Goal: Download file/media

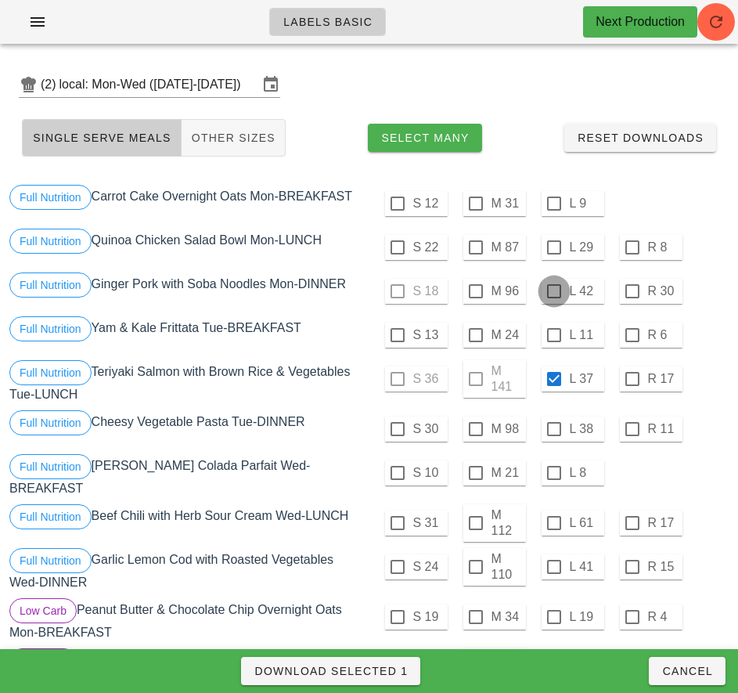
click at [553, 291] on div at bounding box center [554, 291] width 27 height 27
click at [398, 672] on span "Download Selected 2" at bounding box center [331, 671] width 154 height 13
checkbox input "false"
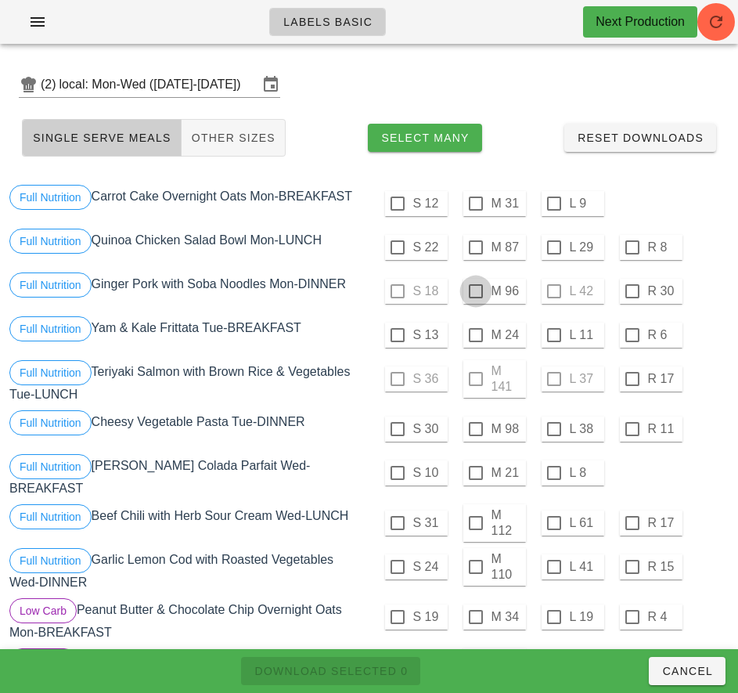
click at [475, 291] on div at bounding box center [476, 291] width 27 height 27
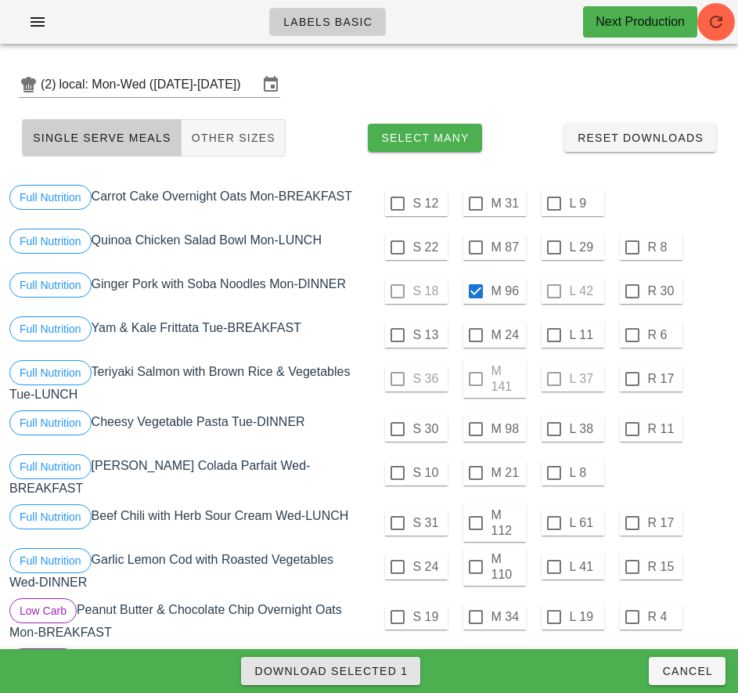
click at [366, 676] on span "Download Selected 1" at bounding box center [331, 671] width 154 height 13
checkbox input "false"
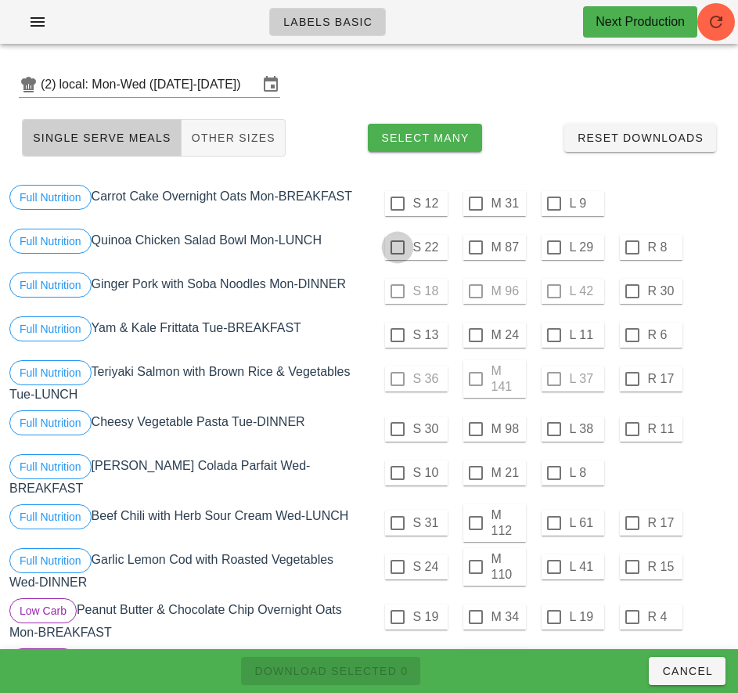
click at [397, 247] on div at bounding box center [397, 247] width 27 height 27
checkbox input "true"
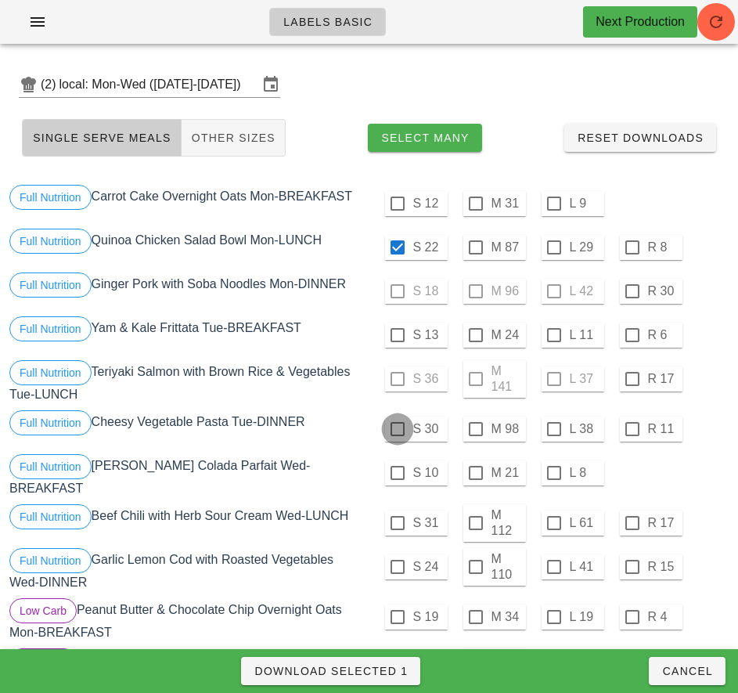
click at [397, 429] on div at bounding box center [397, 429] width 27 height 27
checkbox input "true"
click at [397, 517] on div at bounding box center [397, 523] width 27 height 27
checkbox input "true"
click at [373, 668] on span "Download Selected 3" at bounding box center [331, 671] width 154 height 13
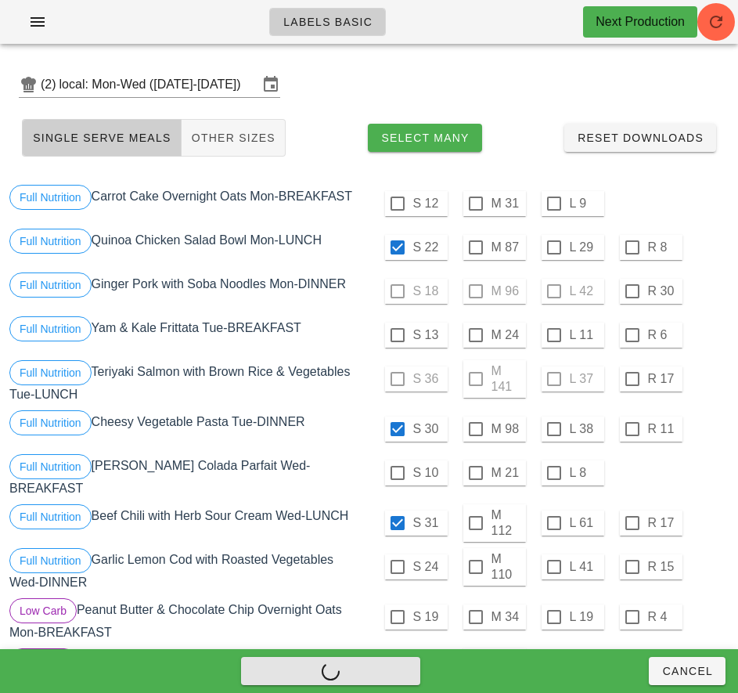
checkbox input "false"
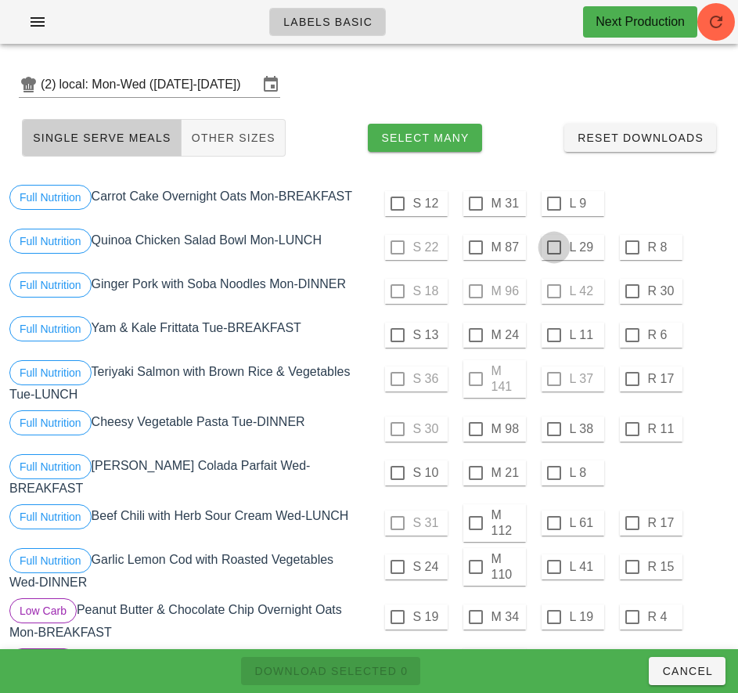
click at [553, 247] on div at bounding box center [554, 247] width 27 height 27
checkbox input "true"
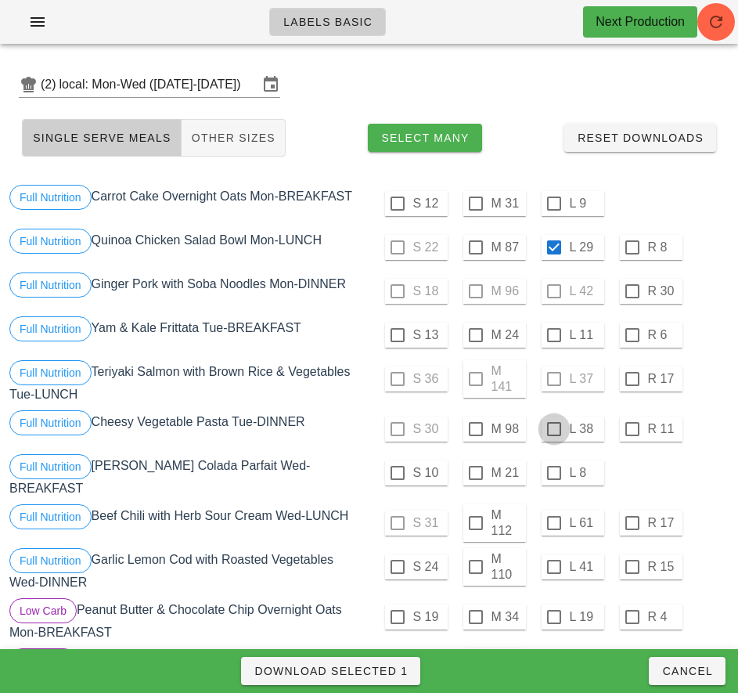
click at [553, 429] on div at bounding box center [554, 429] width 27 height 27
checkbox input "true"
click at [553, 517] on div at bounding box center [554, 523] width 27 height 27
checkbox input "true"
click at [391, 672] on span "Download Selected 3" at bounding box center [331, 671] width 154 height 13
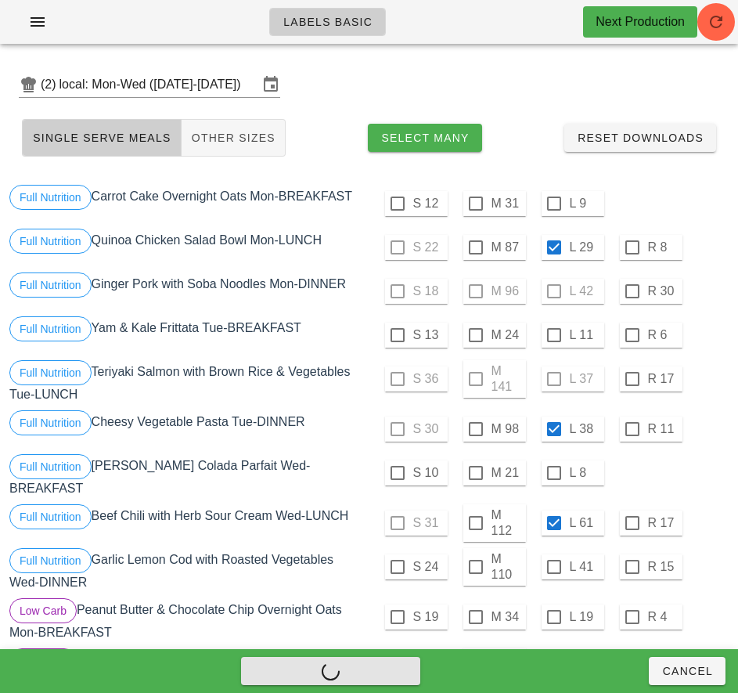
checkbox input "false"
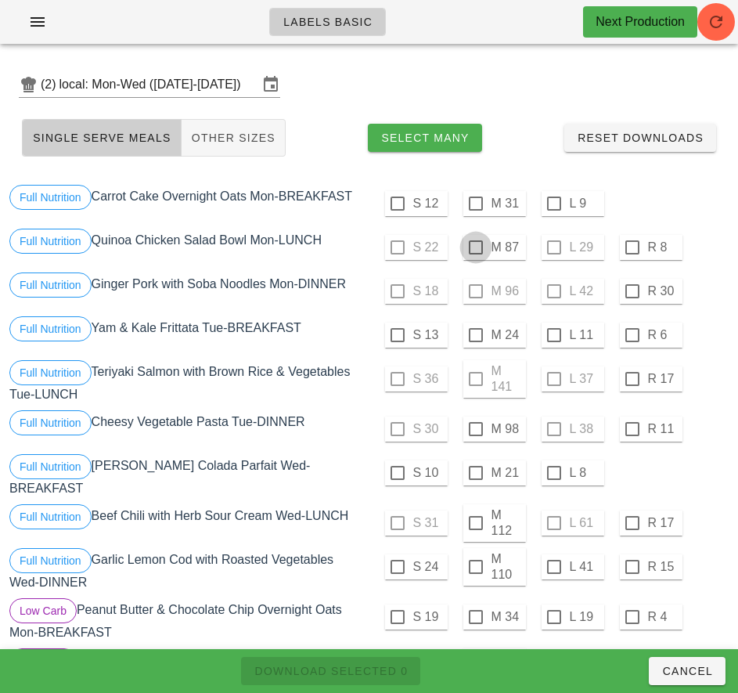
click at [475, 247] on div at bounding box center [476, 247] width 27 height 27
click at [382, 671] on span "Download Selected 1" at bounding box center [331, 671] width 154 height 13
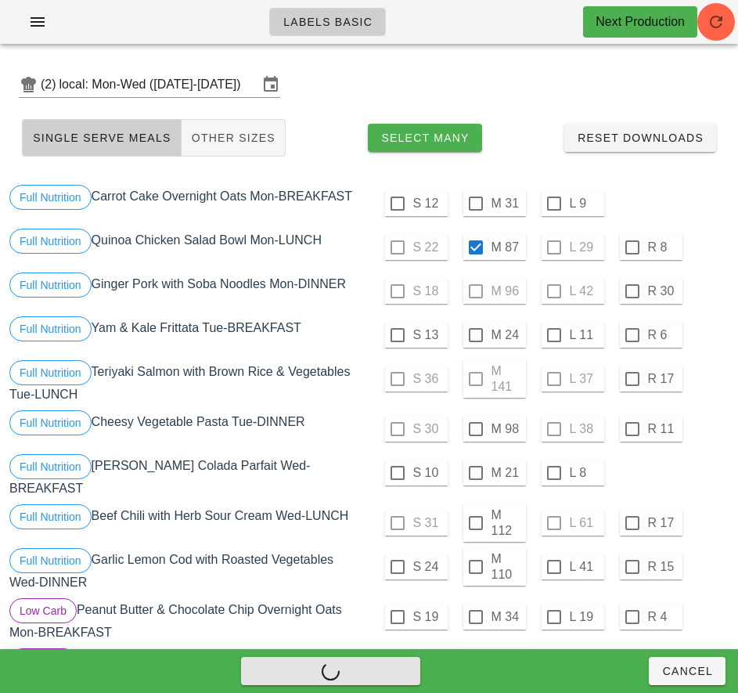
checkbox input "false"
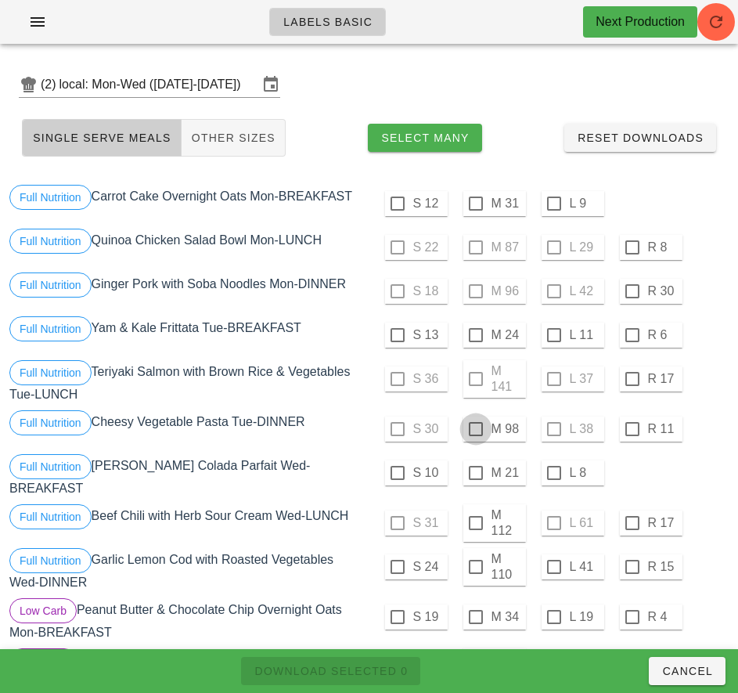
click at [475, 429] on div at bounding box center [476, 429] width 27 height 27
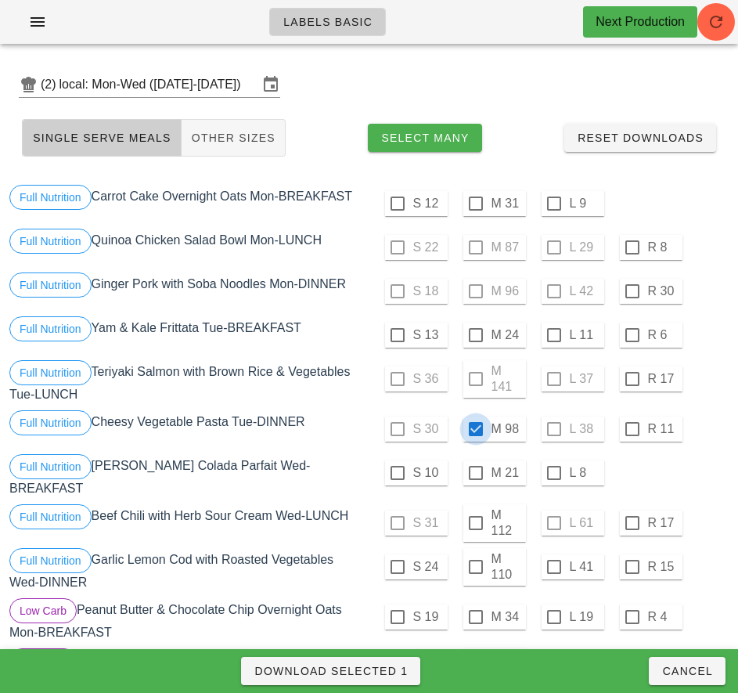
click at [397, 676] on span "Download Selected 1" at bounding box center [331, 671] width 154 height 13
checkbox input "false"
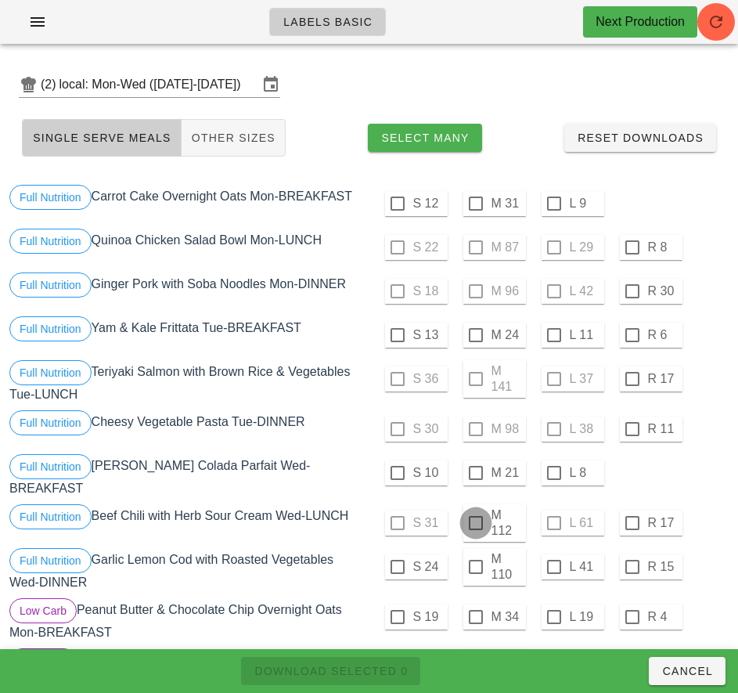
click at [474, 518] on div at bounding box center [476, 523] width 27 height 27
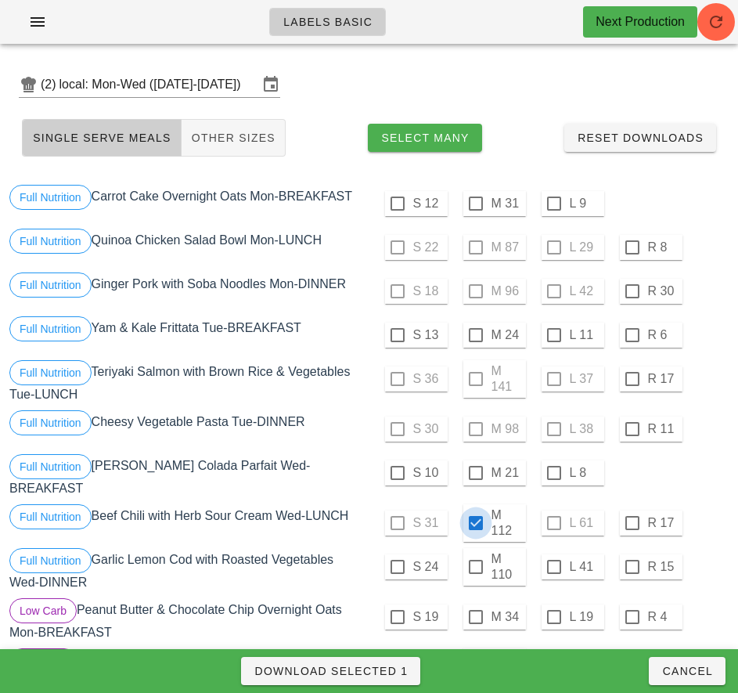
click at [378, 670] on span "Download Selected 1" at bounding box center [331, 671] width 154 height 13
checkbox input "false"
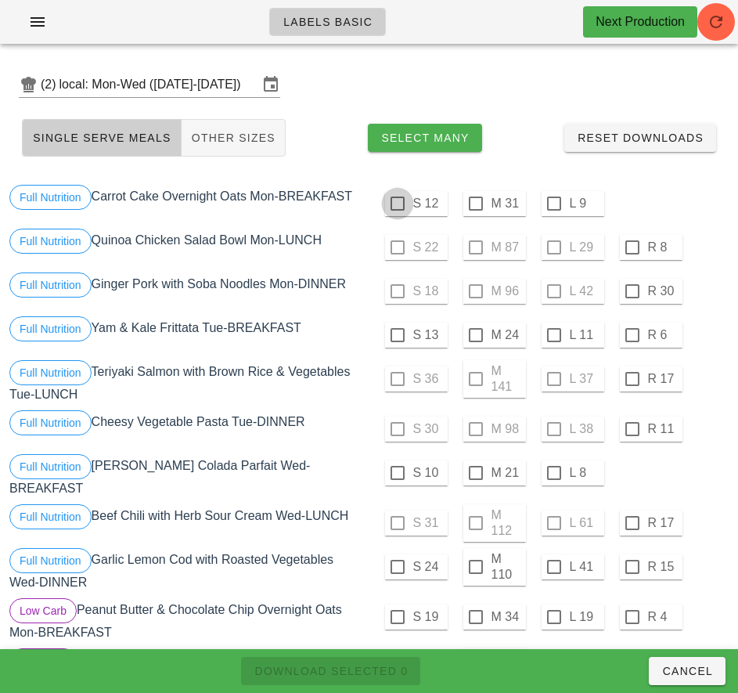
click at [397, 204] on div at bounding box center [397, 203] width 27 height 27
checkbox input "true"
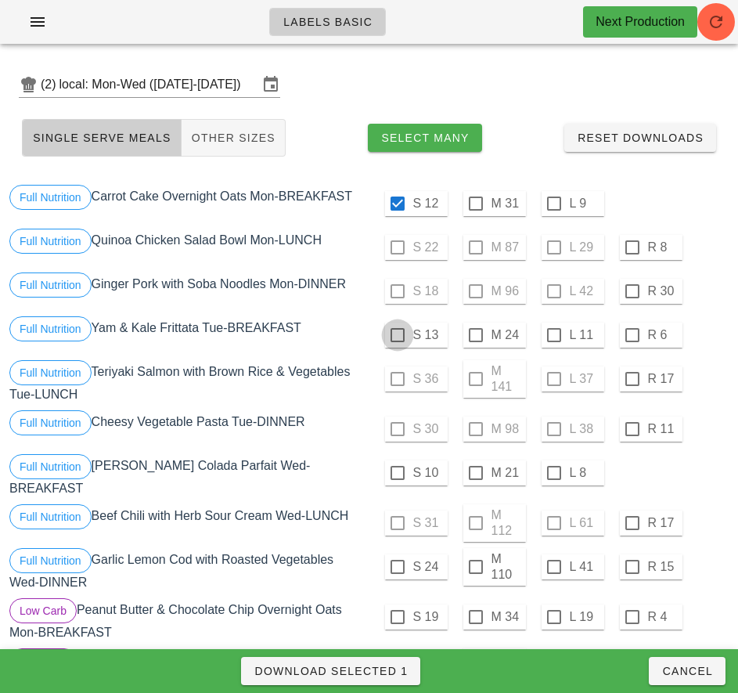
click at [397, 335] on div at bounding box center [397, 335] width 27 height 27
checkbox input "true"
click at [395, 474] on div at bounding box center [397, 473] width 27 height 27
checkbox input "true"
click at [396, 560] on div at bounding box center [397, 566] width 27 height 27
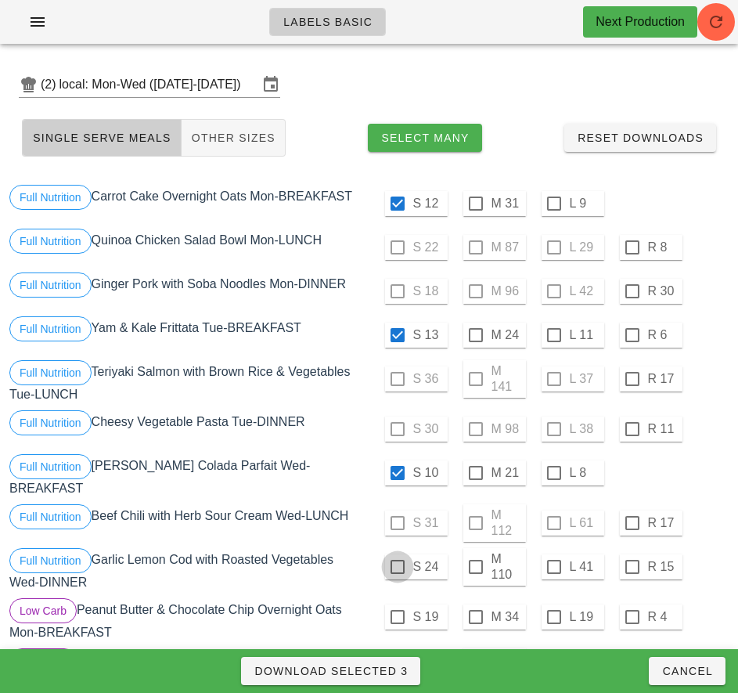
checkbox input "true"
click at [395, 672] on span "Download Selected 4" at bounding box center [331, 671] width 154 height 13
checkbox input "false"
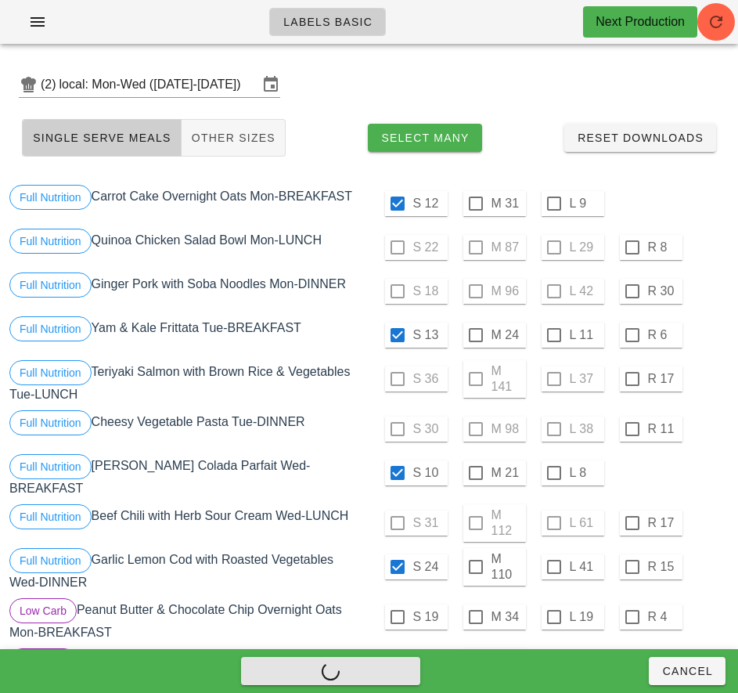
checkbox input "false"
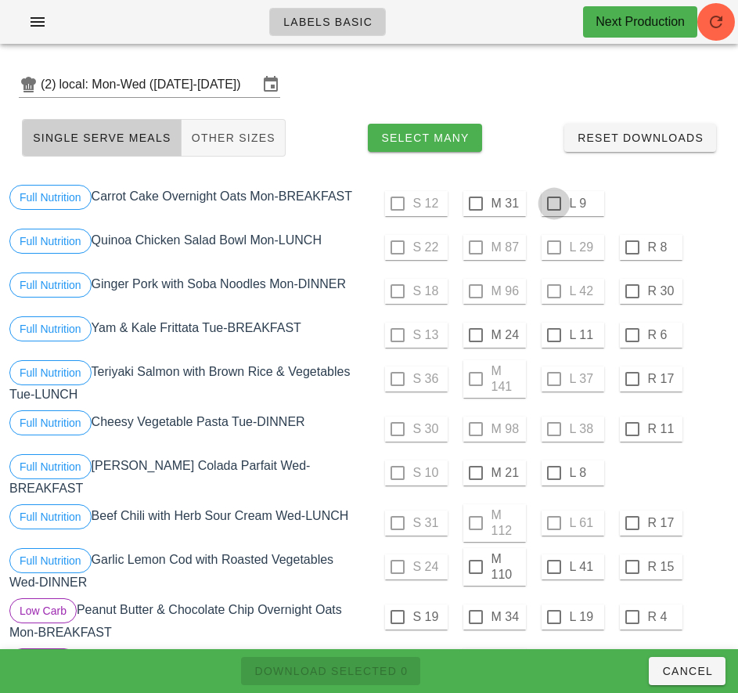
click at [553, 204] on div at bounding box center [554, 203] width 27 height 27
checkbox input "true"
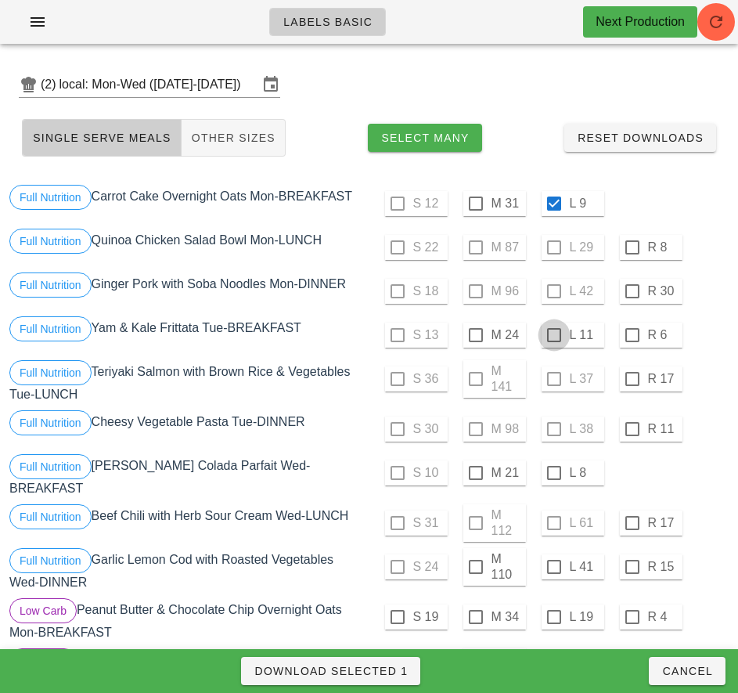
click at [553, 335] on div at bounding box center [554, 335] width 27 height 27
checkbox input "true"
click at [553, 473] on div at bounding box center [554, 473] width 27 height 27
checkbox input "true"
click at [473, 563] on div at bounding box center [476, 566] width 27 height 27
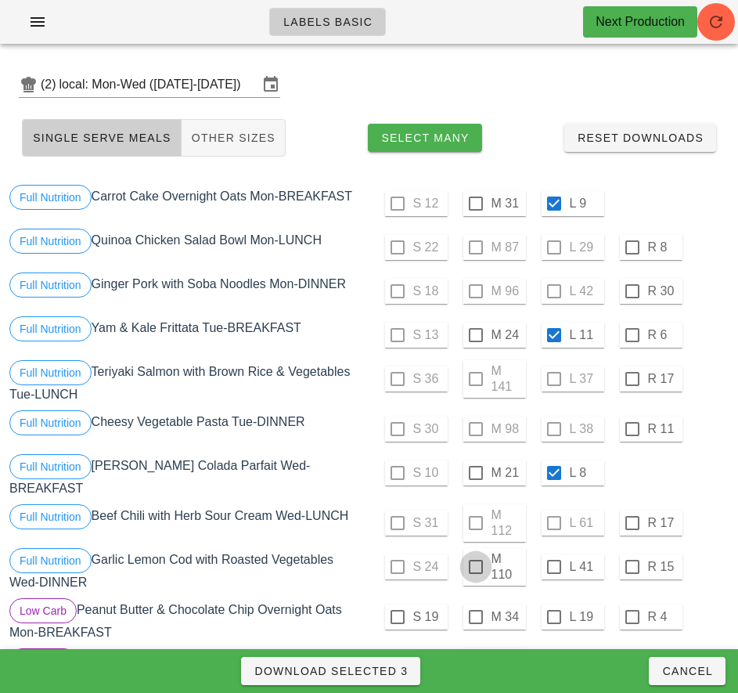
checkbox input "true"
click at [391, 675] on span "Download Selected 4" at bounding box center [331, 671] width 154 height 13
checkbox input "false"
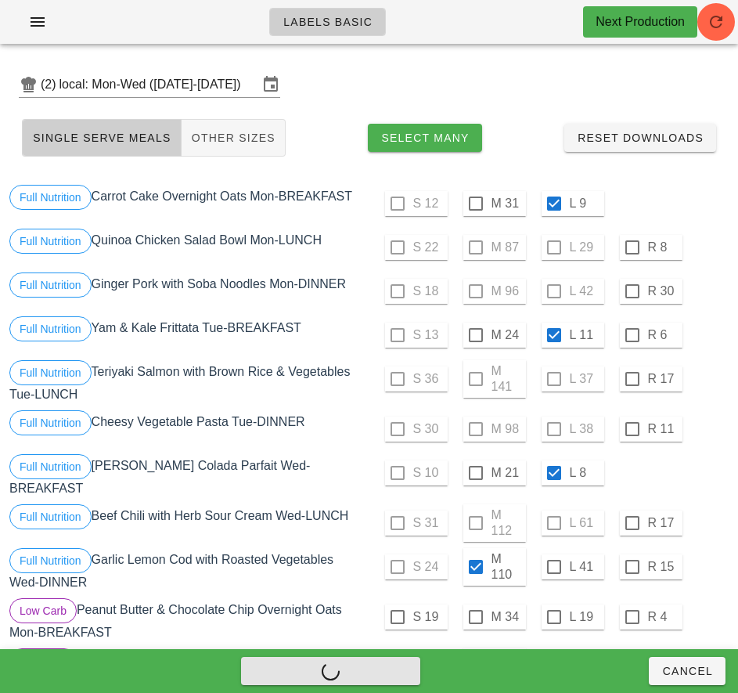
checkbox input "false"
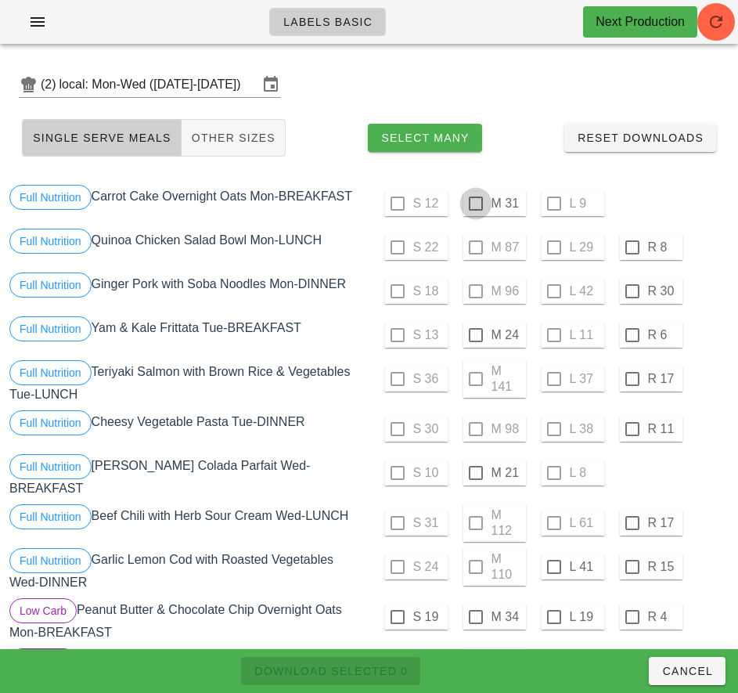
click at [475, 204] on div at bounding box center [476, 203] width 27 height 27
checkbox input "true"
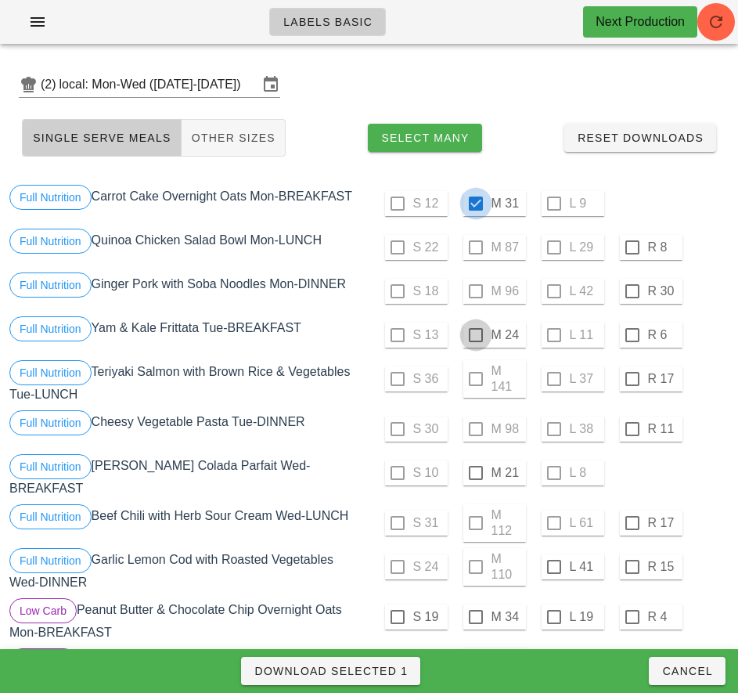
click at [475, 335] on div at bounding box center [476, 335] width 27 height 27
checkbox input "true"
click at [474, 472] on div at bounding box center [476, 473] width 27 height 27
checkbox input "true"
click at [553, 563] on div at bounding box center [554, 566] width 27 height 27
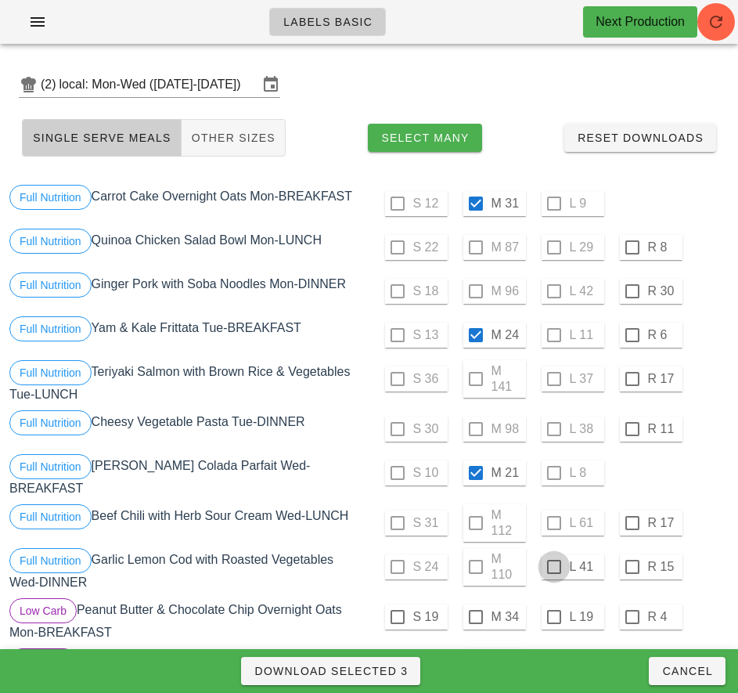
checkbox input "true"
click at [393, 676] on span "Download Selected 4" at bounding box center [331, 671] width 154 height 13
checkbox input "false"
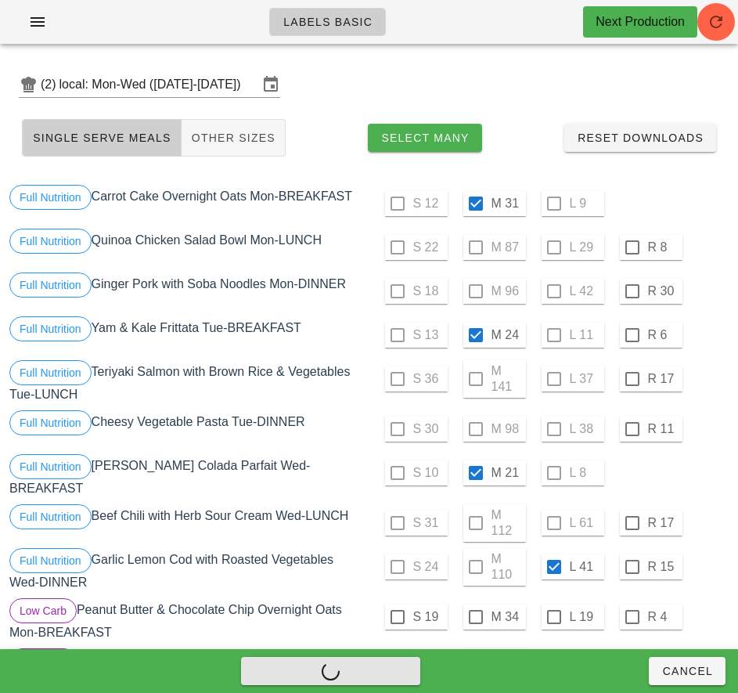
checkbox input "false"
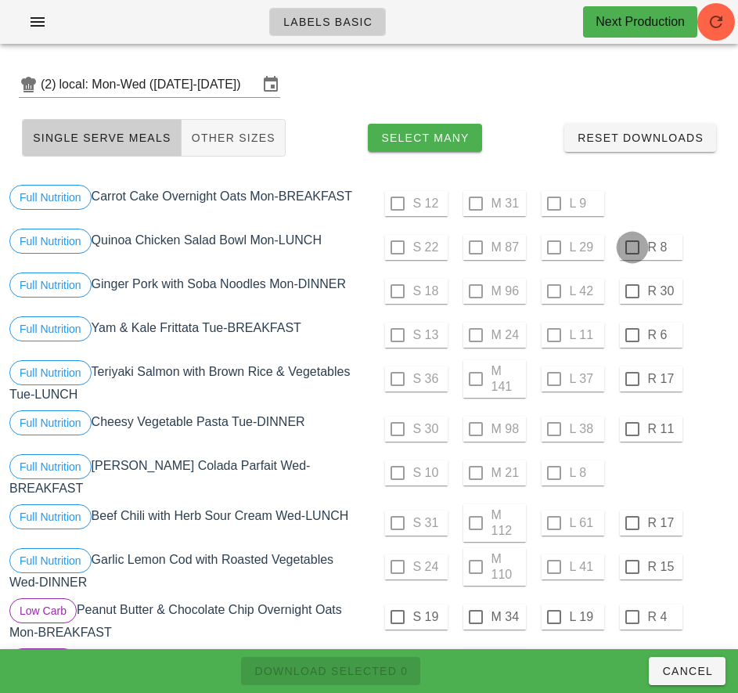
click at [630, 244] on div at bounding box center [632, 247] width 27 height 27
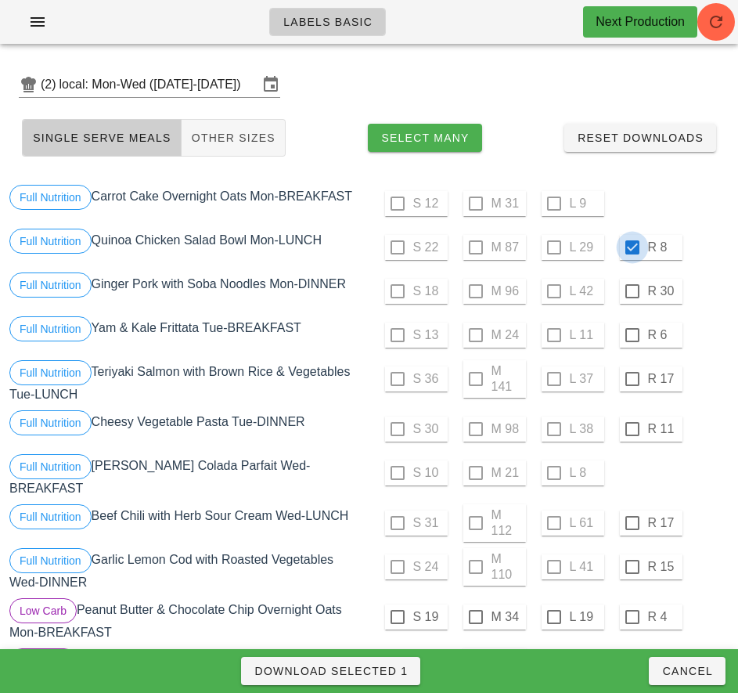
click at [629, 258] on div at bounding box center [632, 247] width 27 height 27
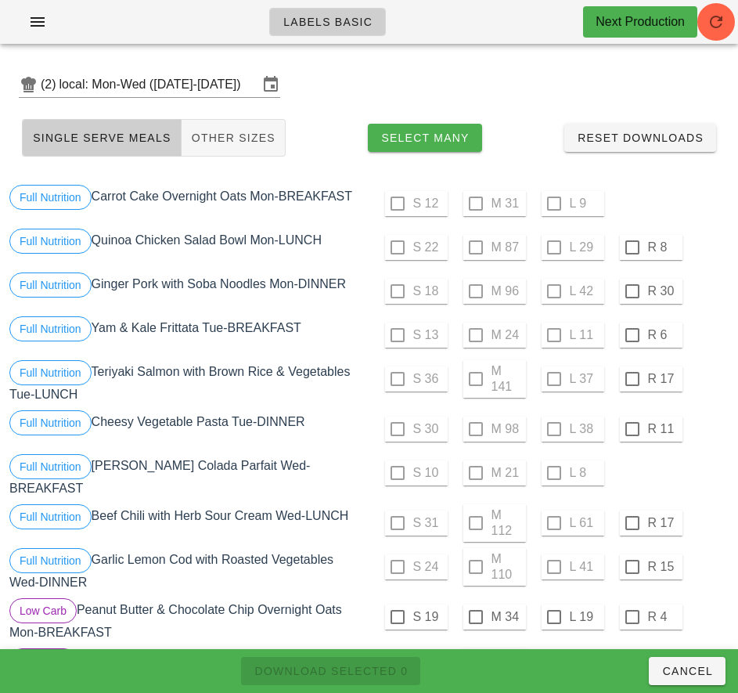
click at [636, 249] on div at bounding box center [632, 247] width 27 height 27
click at [712, 207] on div "S 12 M 31 L 9" at bounding box center [551, 204] width 357 height 38
checkbox input "false"
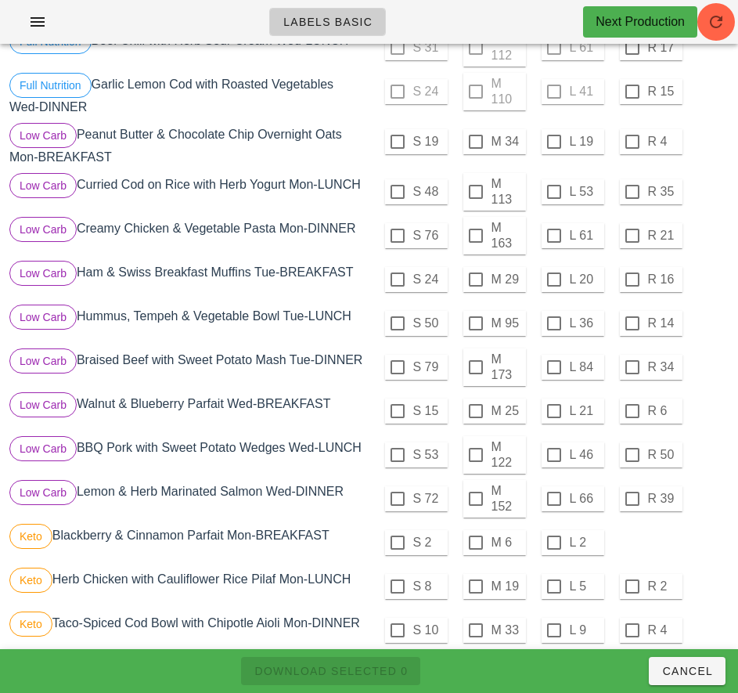
scroll to position [474, 0]
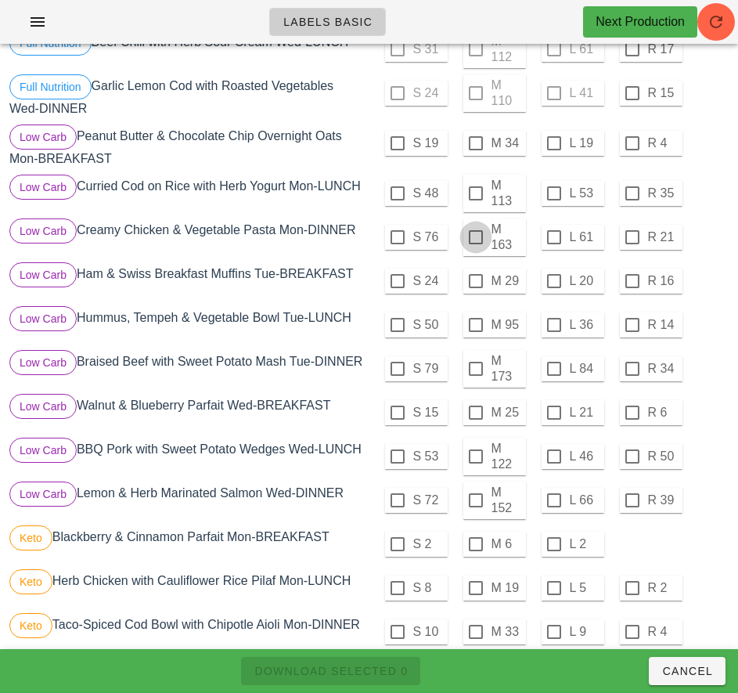
click at [475, 231] on div at bounding box center [476, 237] width 27 height 27
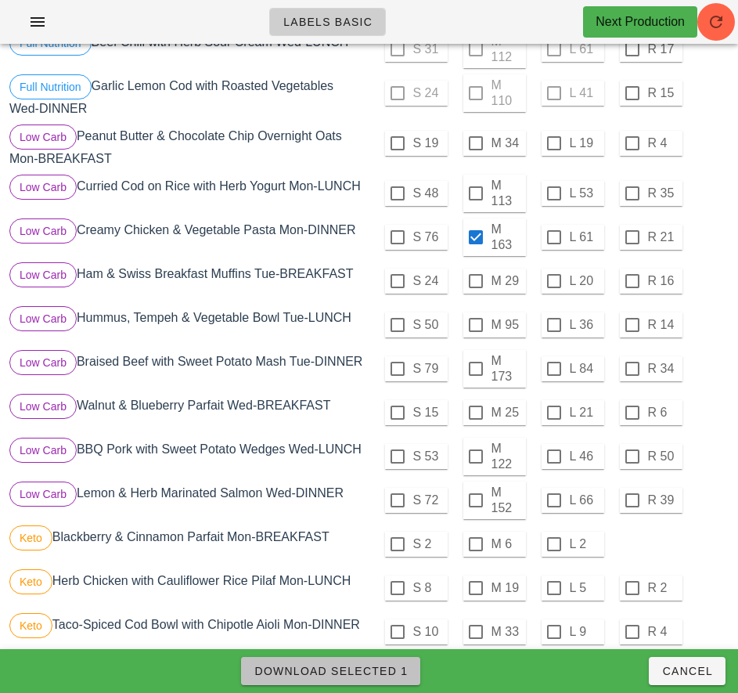
click at [380, 672] on span "Download Selected 1" at bounding box center [331, 671] width 154 height 13
checkbox input "false"
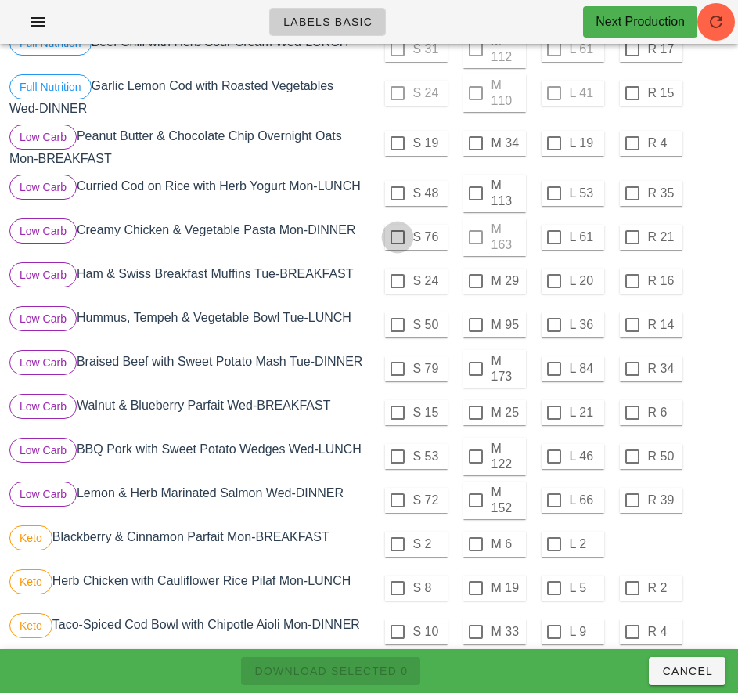
click at [397, 231] on div at bounding box center [397, 237] width 27 height 27
checkbox input "true"
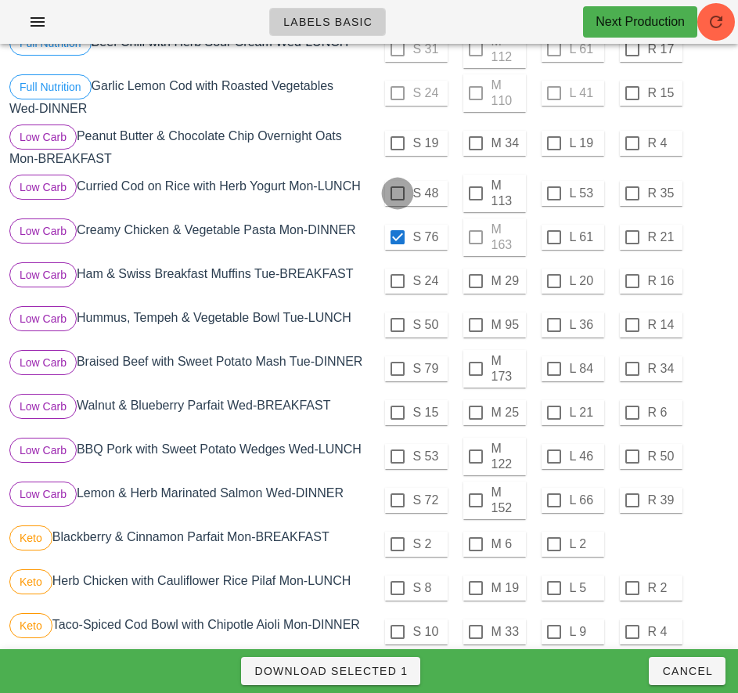
click at [397, 187] on div at bounding box center [397, 193] width 27 height 27
click at [396, 669] on span "Download Selected 2" at bounding box center [331, 671] width 154 height 13
checkbox input "false"
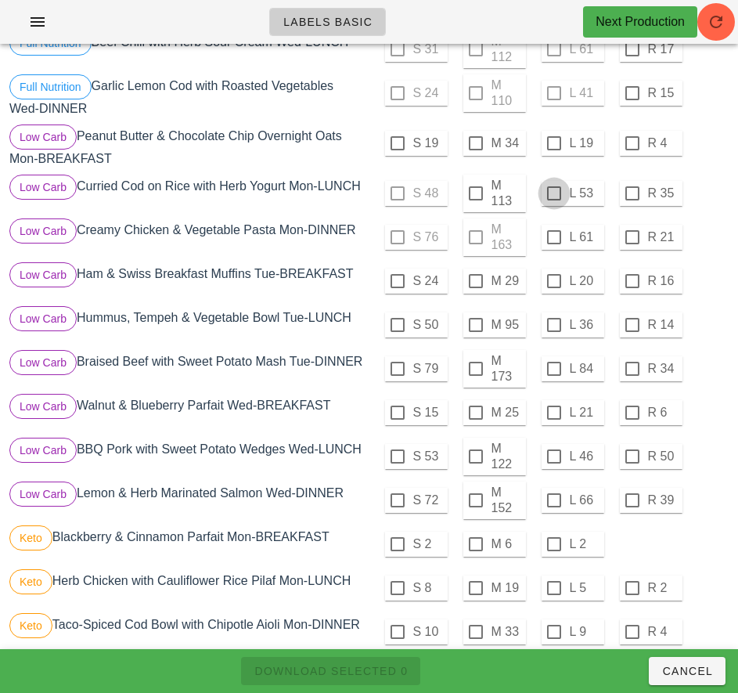
click at [552, 186] on div at bounding box center [554, 193] width 27 height 27
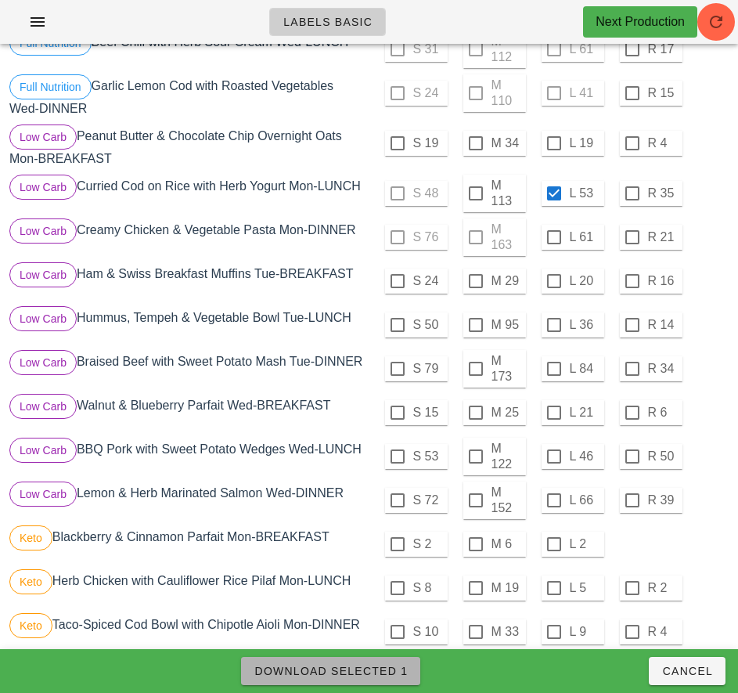
click at [398, 673] on span "Download Selected 1" at bounding box center [331, 671] width 154 height 13
checkbox input "false"
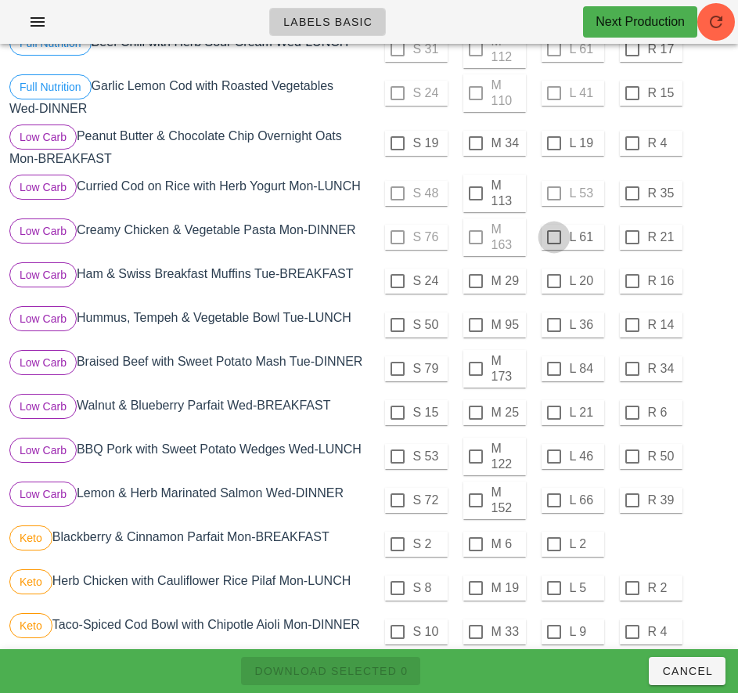
click at [553, 231] on div at bounding box center [554, 237] width 27 height 27
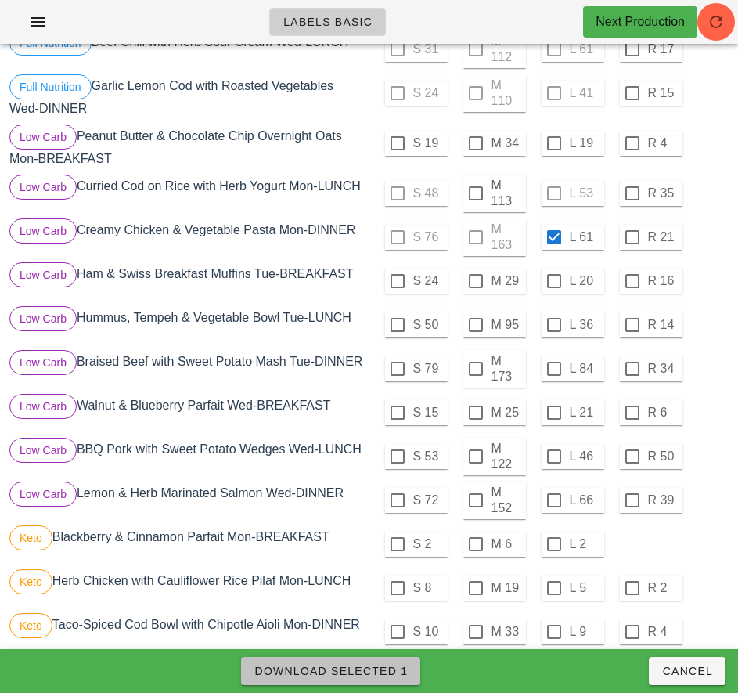
click at [392, 668] on span "Download Selected 1" at bounding box center [331, 671] width 154 height 13
checkbox input "false"
click at [676, 550] on div "S 2 M 6 L 2" at bounding box center [551, 544] width 357 height 38
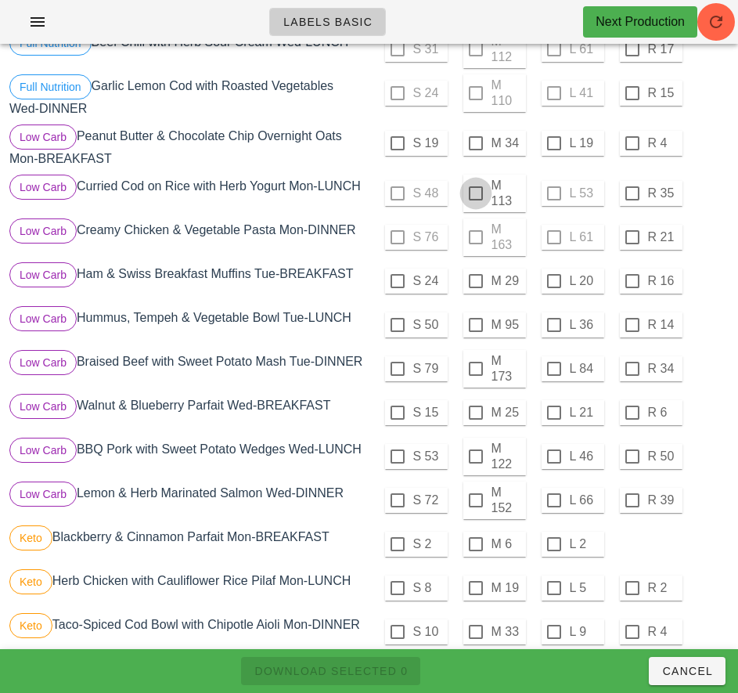
click at [475, 187] on div at bounding box center [476, 193] width 27 height 27
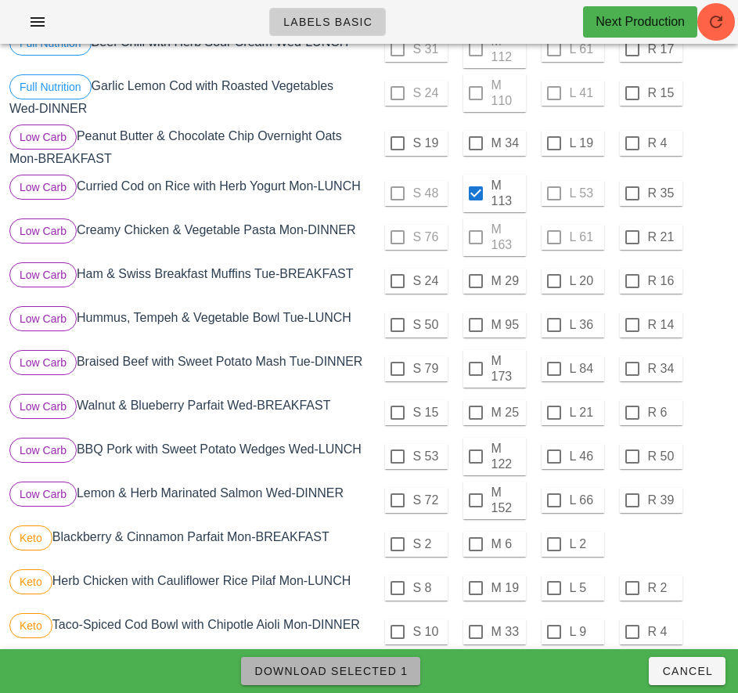
click at [379, 673] on span "Download Selected 1" at bounding box center [331, 671] width 154 height 13
checkbox input "false"
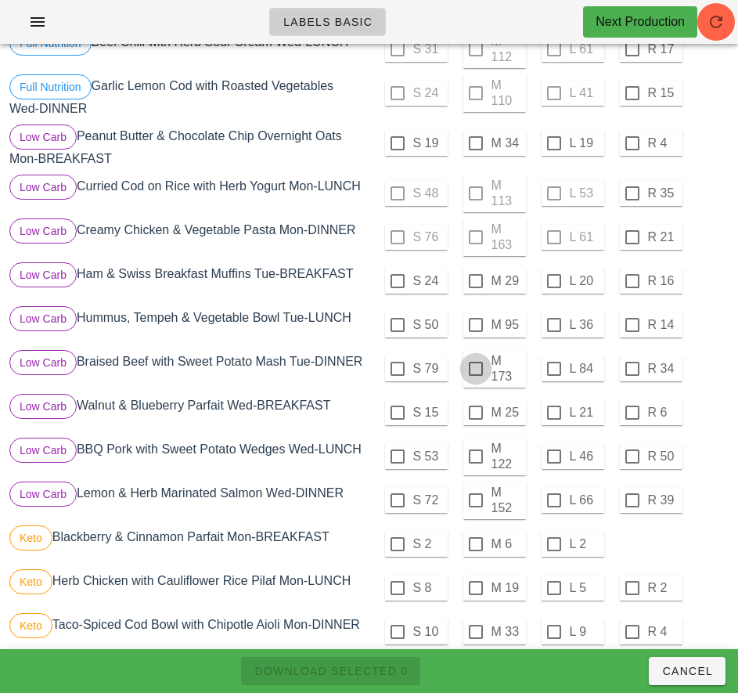
click at [475, 362] on div at bounding box center [476, 368] width 27 height 27
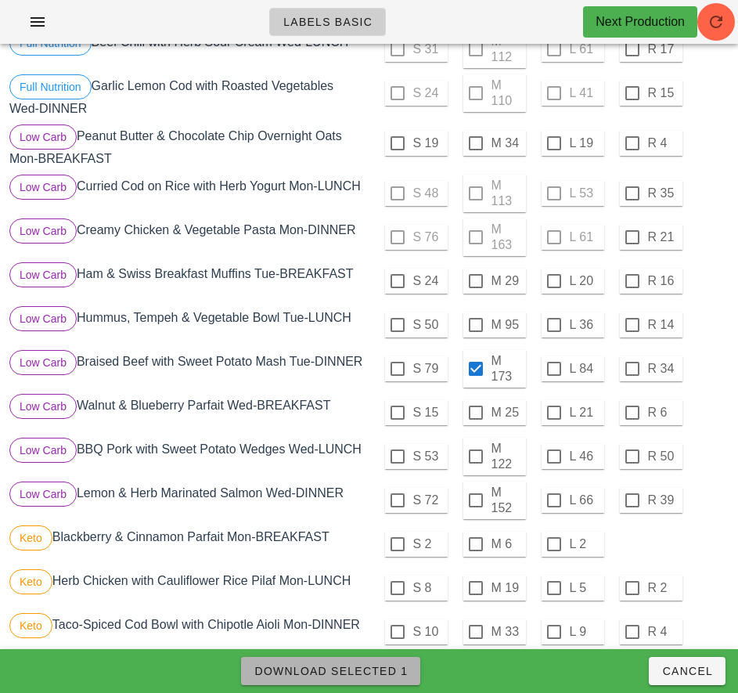
click at [384, 671] on span "Download Selected 1" at bounding box center [331, 671] width 154 height 13
checkbox input "false"
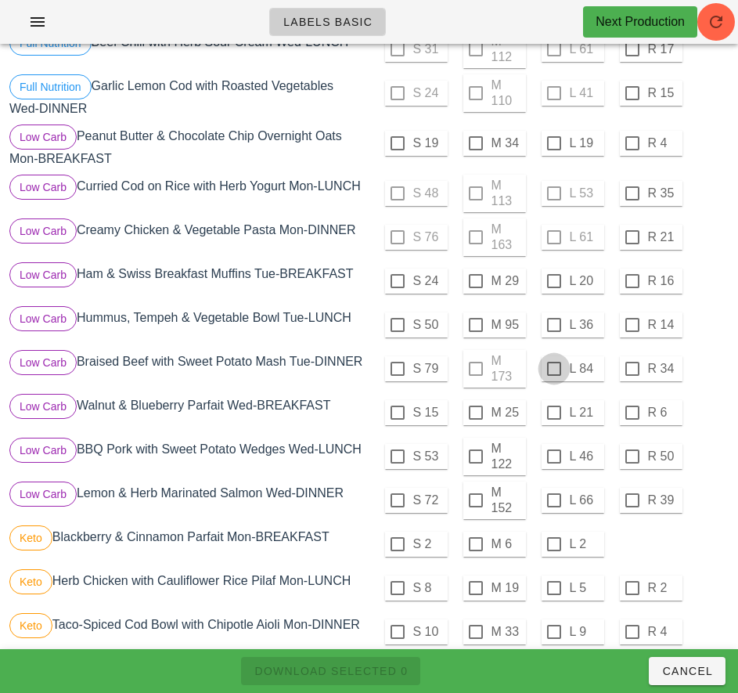
click at [553, 362] on div at bounding box center [554, 368] width 27 height 27
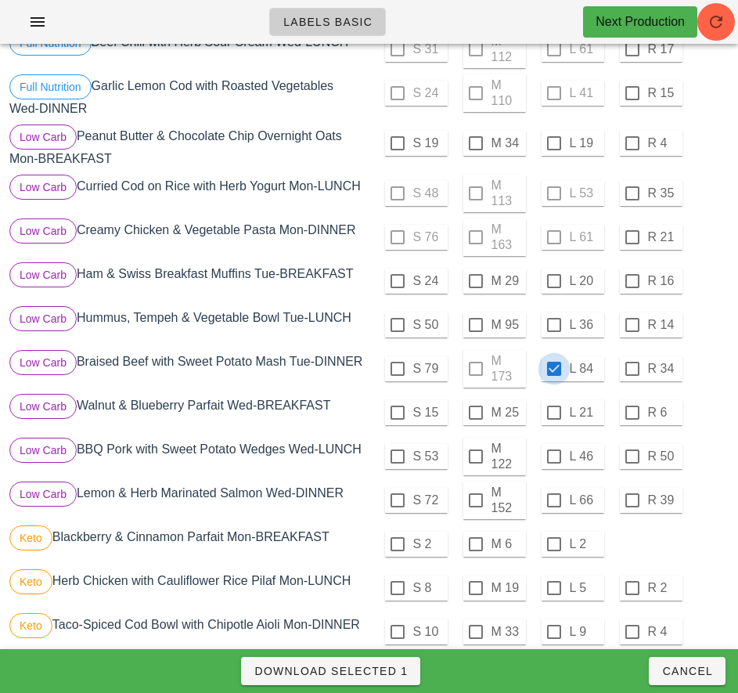
click at [395, 671] on span "Download Selected 1" at bounding box center [331, 671] width 154 height 13
checkbox input "false"
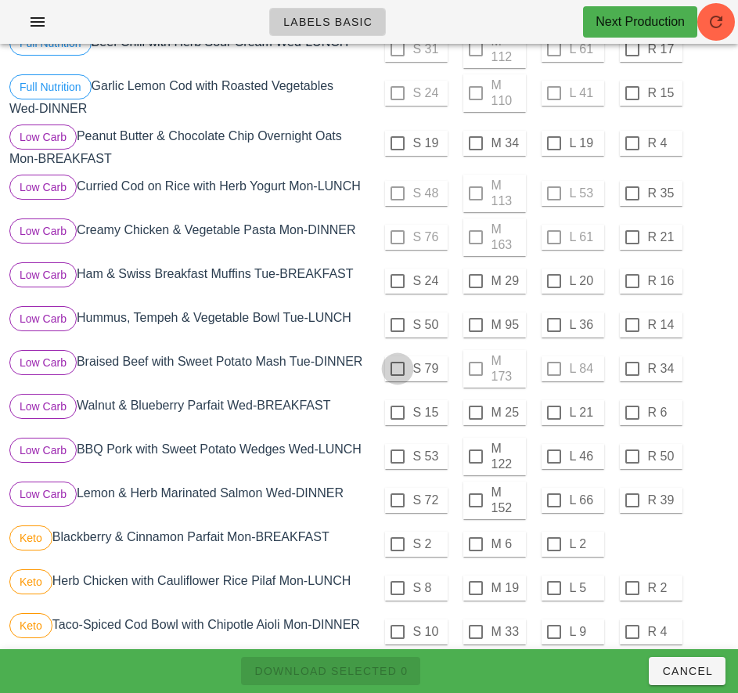
click at [399, 361] on div at bounding box center [397, 368] width 27 height 27
click at [374, 667] on span "Download Selected 1" at bounding box center [331, 671] width 154 height 13
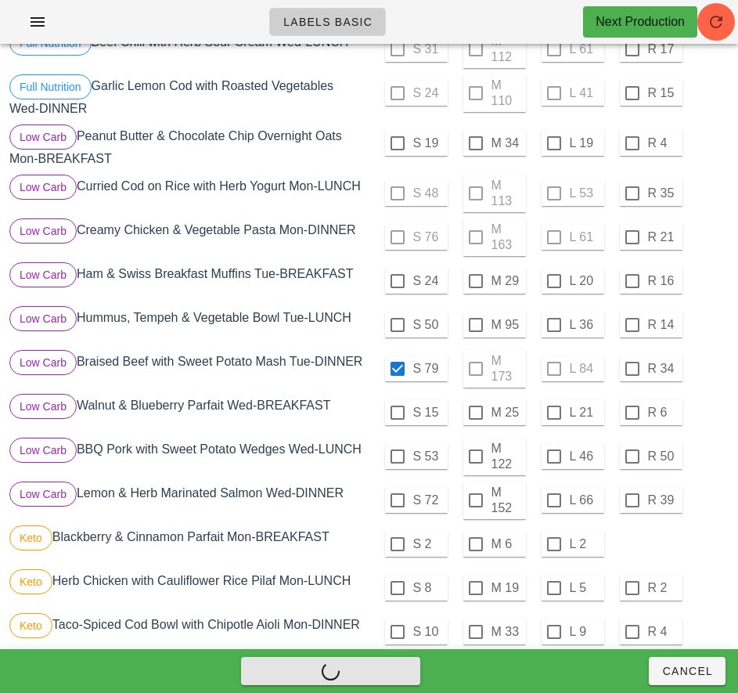
checkbox input "false"
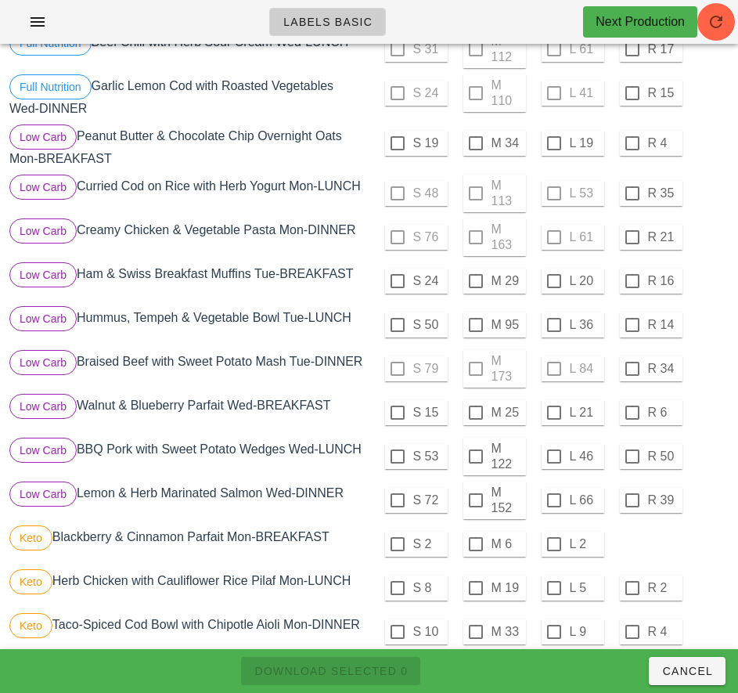
click at [697, 564] on div "S 2 M 6 L 2" at bounding box center [550, 544] width 363 height 44
click at [475, 319] on div at bounding box center [476, 325] width 27 height 27
click at [398, 672] on span "Download Selected 1" at bounding box center [331, 671] width 154 height 13
checkbox input "false"
click at [397, 319] on div at bounding box center [397, 325] width 27 height 27
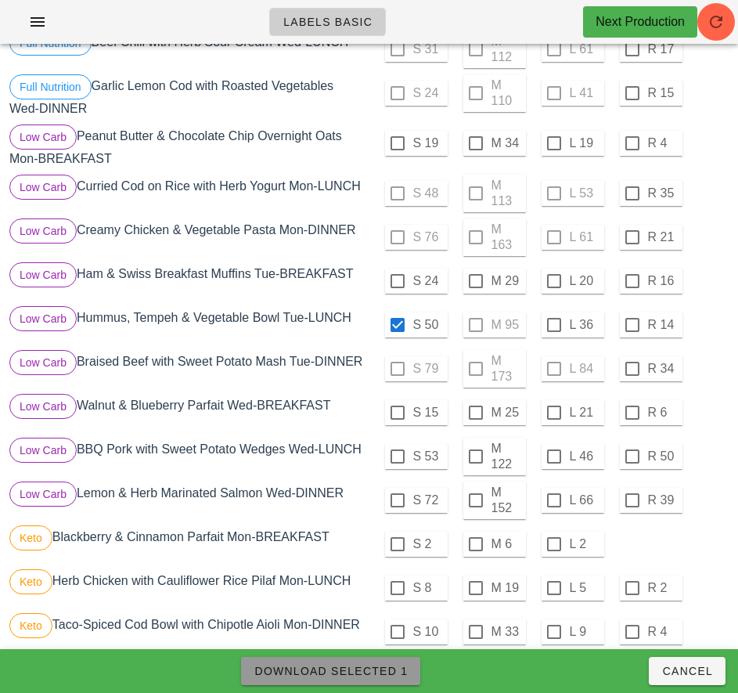
click at [391, 676] on span "Download Selected 1" at bounding box center [331, 671] width 154 height 13
checkbox input "false"
click at [553, 319] on div at bounding box center [554, 325] width 27 height 27
checkbox input "true"
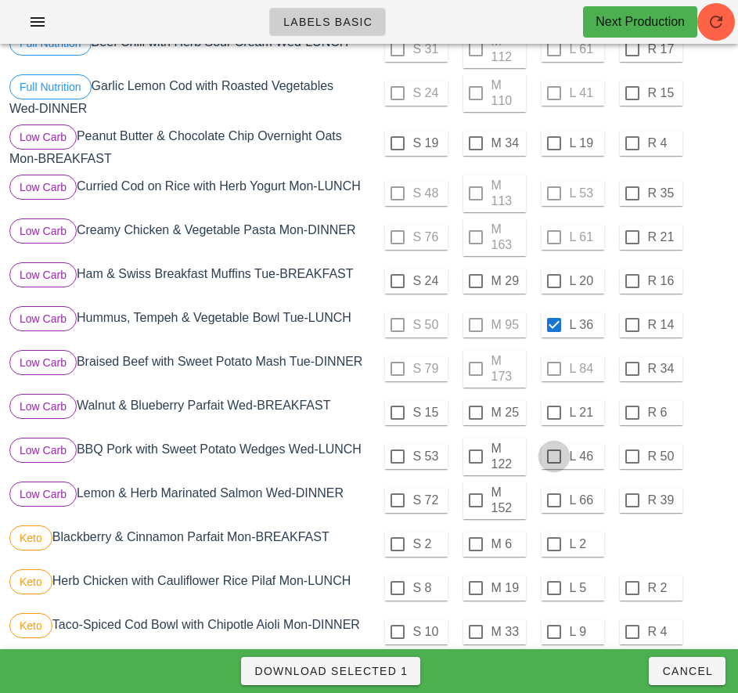
click at [553, 456] on div at bounding box center [554, 456] width 27 height 27
checkbox input "true"
click at [387, 671] on span "Download Selected 2" at bounding box center [331, 671] width 154 height 13
checkbox input "false"
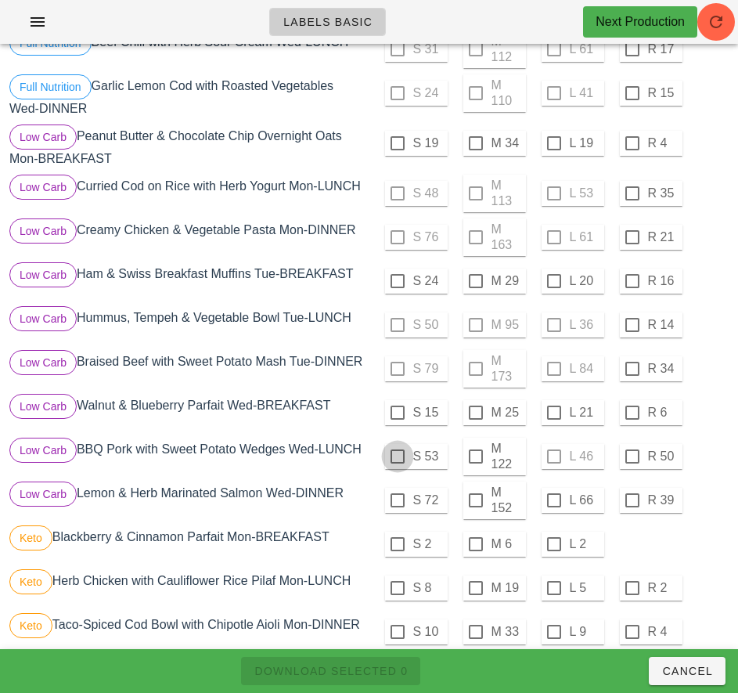
click at [397, 456] on div at bounding box center [397, 456] width 27 height 27
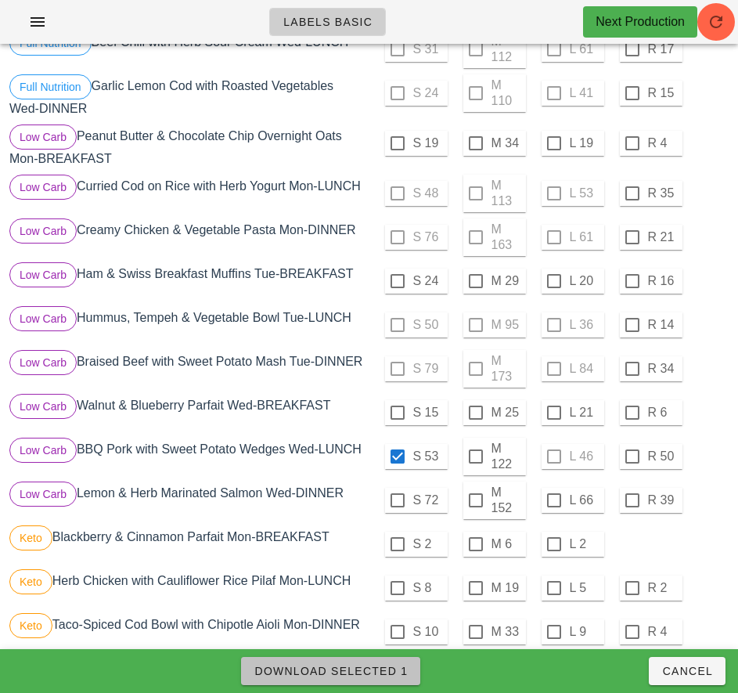
click at [383, 672] on span "Download Selected 1" at bounding box center [331, 671] width 154 height 13
checkbox input "false"
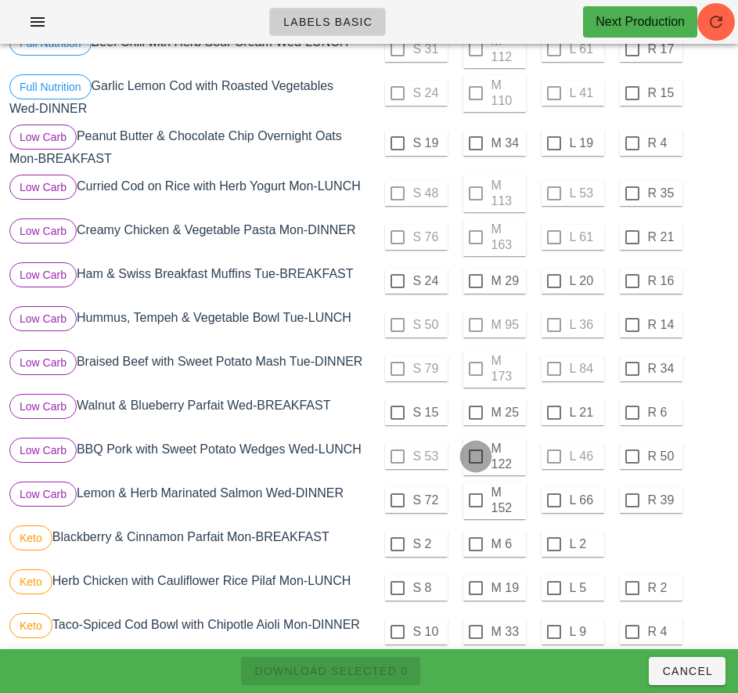
click at [475, 456] on div at bounding box center [476, 456] width 27 height 27
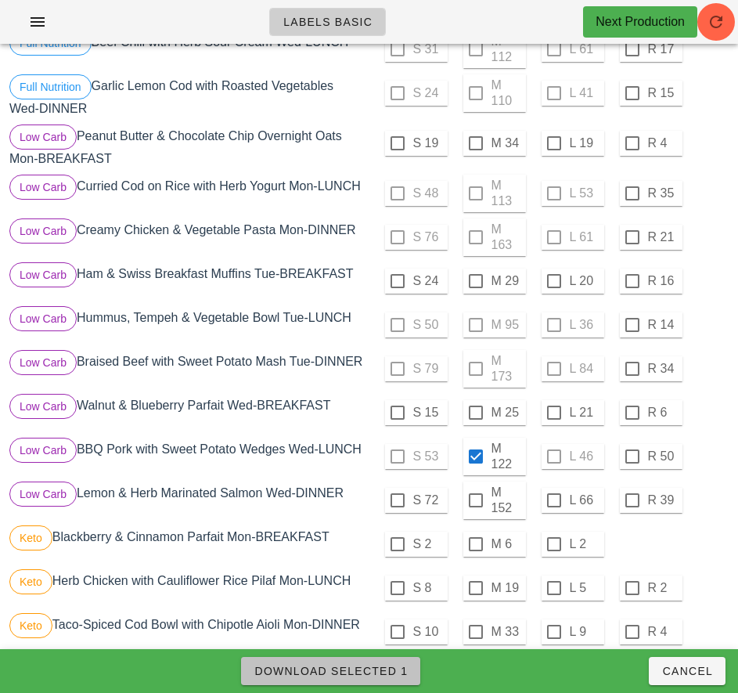
click at [385, 671] on span "Download Selected 1" at bounding box center [331, 671] width 154 height 13
checkbox input "false"
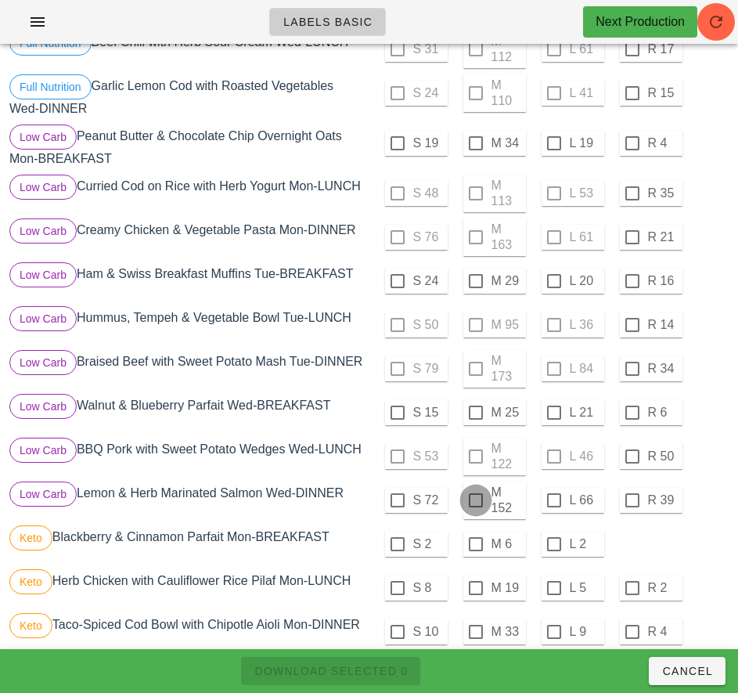
click at [476, 501] on div at bounding box center [476, 500] width 27 height 27
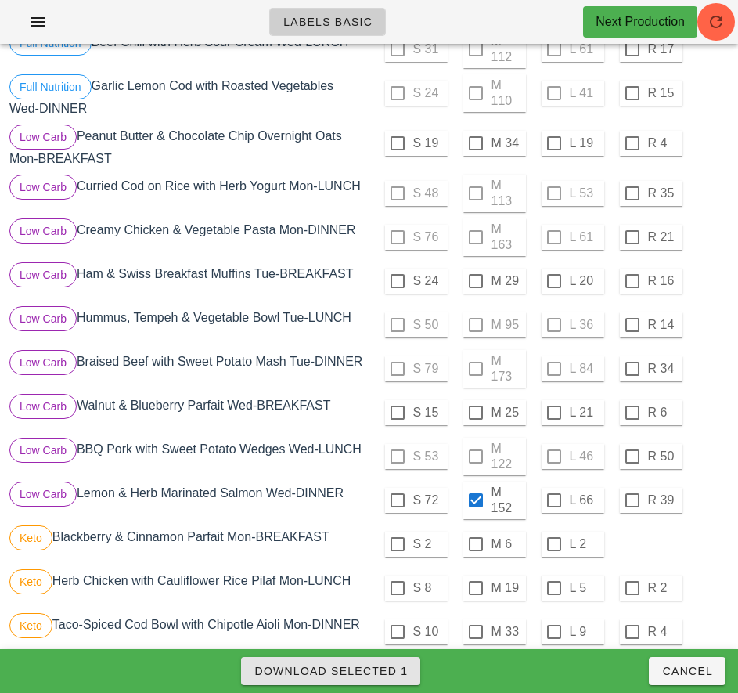
click at [392, 666] on span "Download Selected 1" at bounding box center [331, 671] width 154 height 13
checkbox input "false"
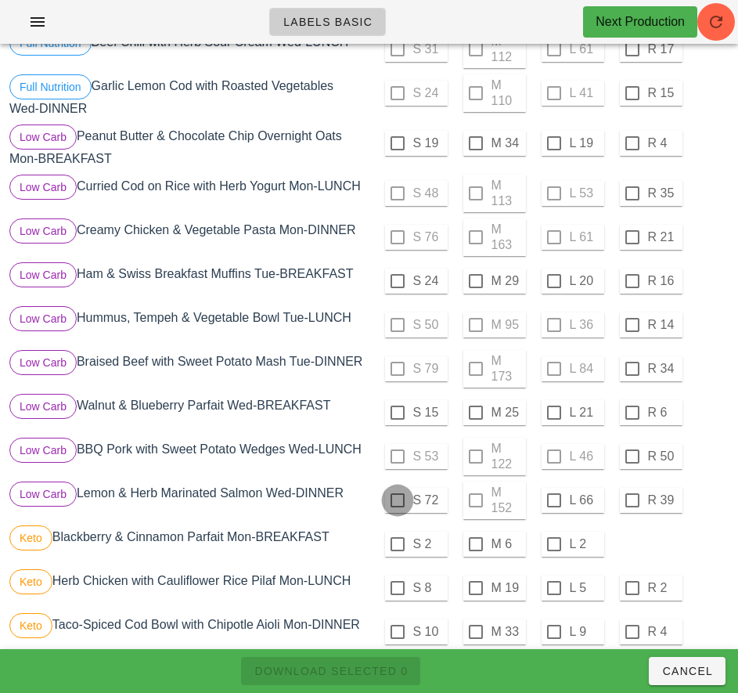
click at [397, 500] on div at bounding box center [397, 500] width 27 height 27
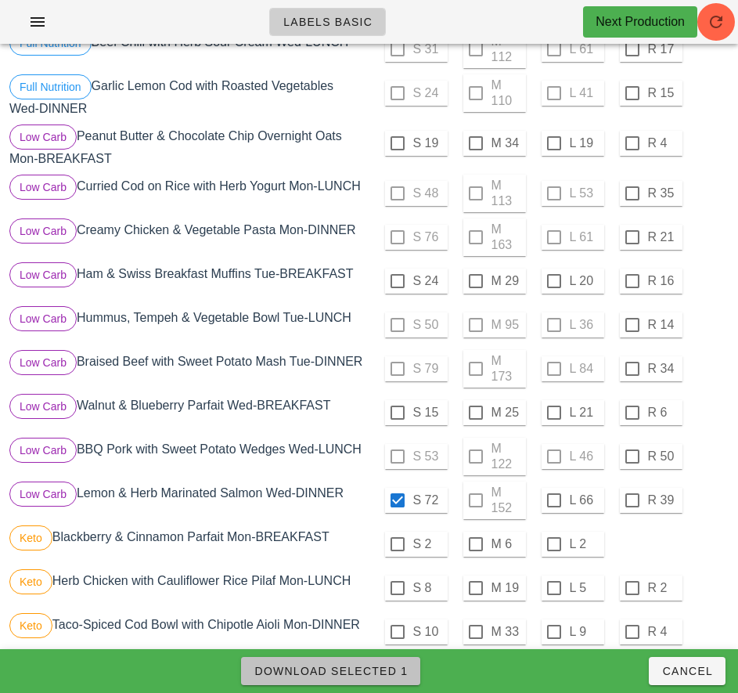
click at [386, 675] on span "Download Selected 1" at bounding box center [331, 671] width 154 height 13
click at [389, 664] on div "Download Selected 1 Cancel" at bounding box center [369, 671] width 738 height 44
checkbox input "false"
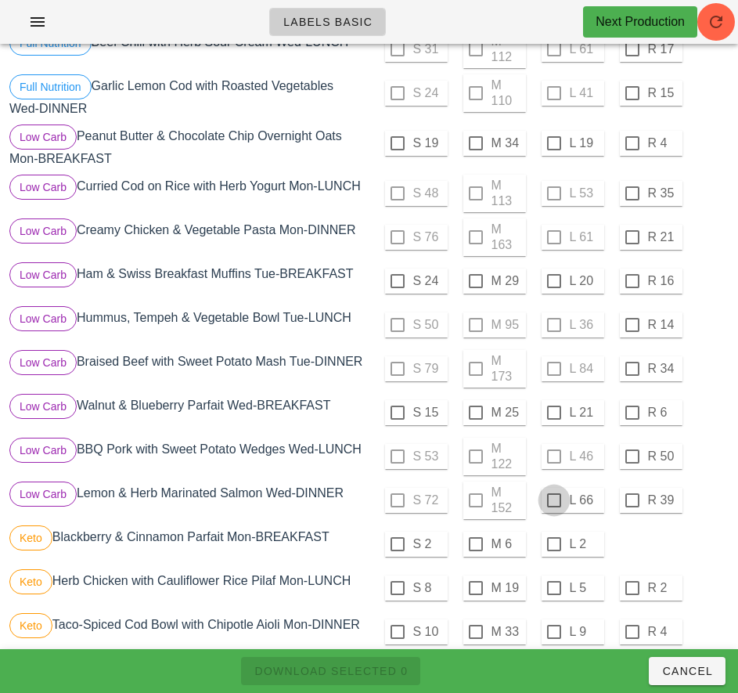
click at [553, 500] on div at bounding box center [554, 500] width 27 height 27
click at [553, 501] on div at bounding box center [554, 500] width 27 height 27
click at [546, 496] on div at bounding box center [554, 500] width 27 height 27
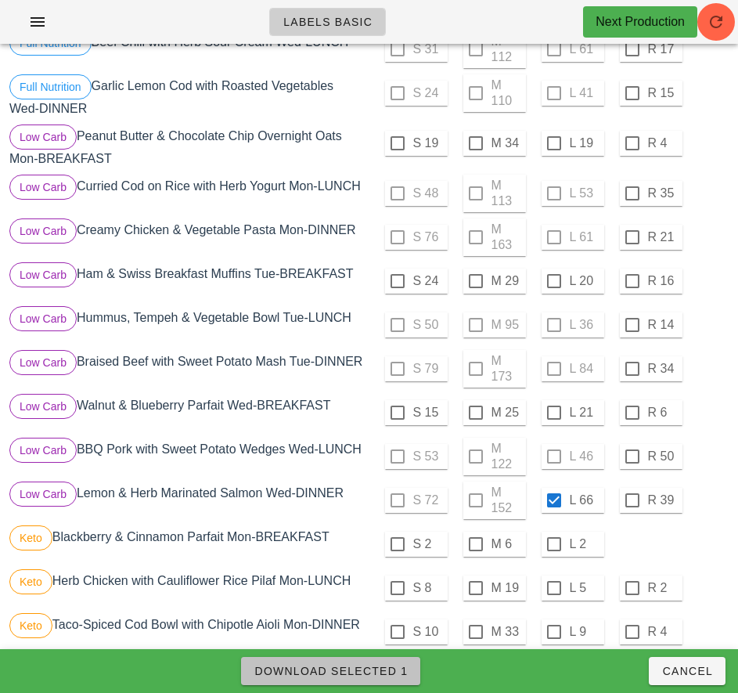
click at [383, 670] on span "Download Selected 1" at bounding box center [331, 671] width 154 height 13
checkbox input "false"
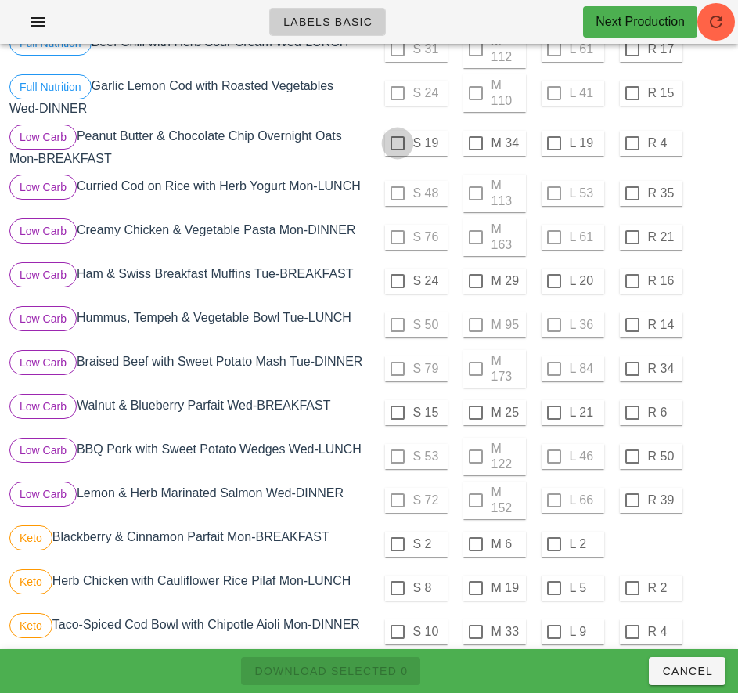
click at [397, 137] on div at bounding box center [397, 143] width 27 height 27
checkbox input "true"
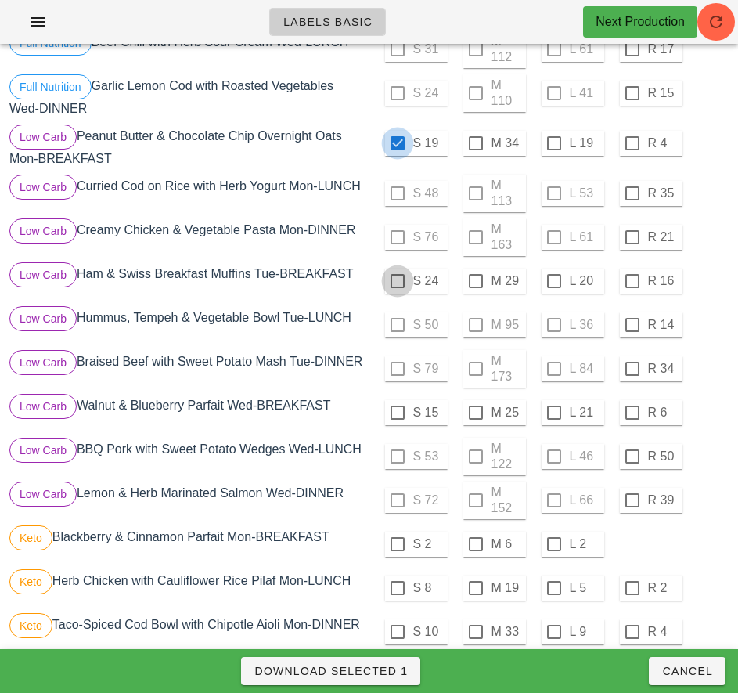
click at [397, 277] on div at bounding box center [397, 281] width 27 height 27
checkbox input "true"
click at [475, 413] on div at bounding box center [476, 412] width 27 height 27
checkbox input "true"
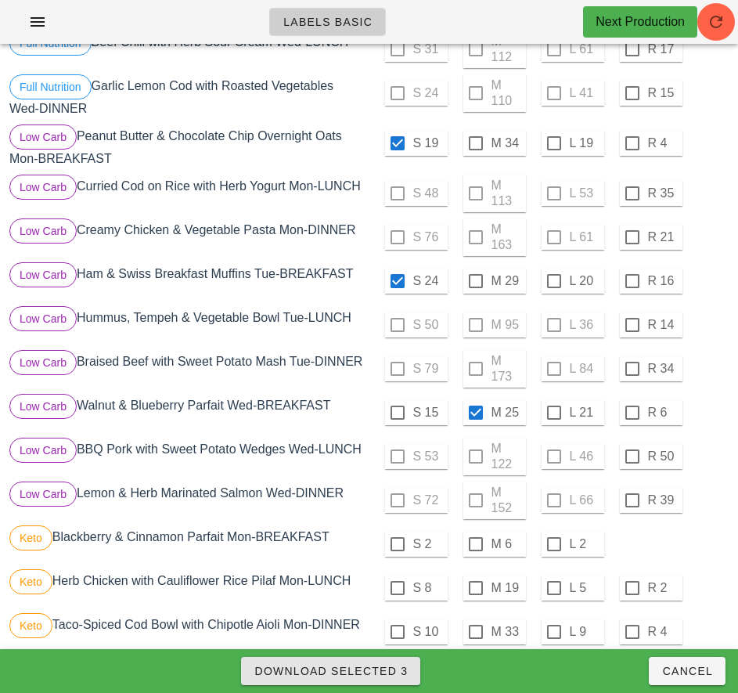
click at [392, 671] on span "Download Selected 3" at bounding box center [331, 671] width 154 height 13
checkbox input "false"
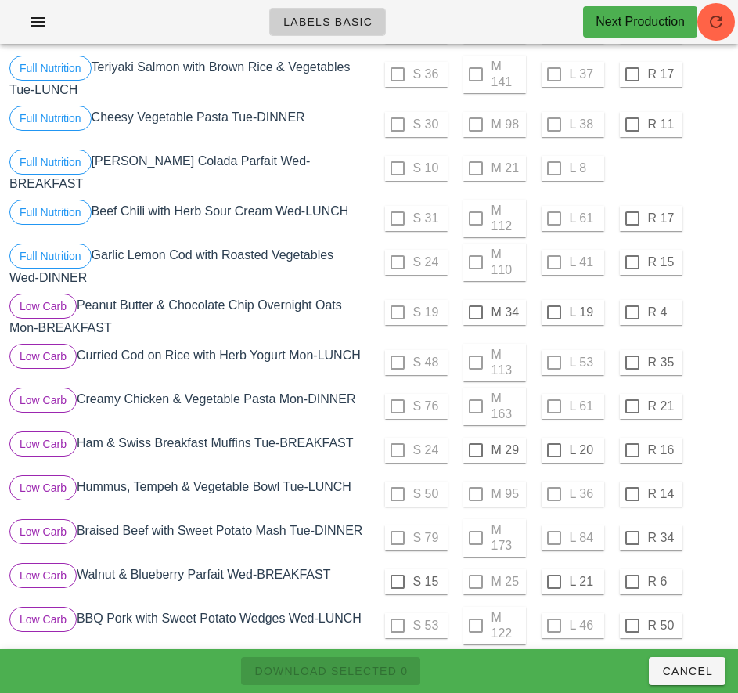
scroll to position [297, 0]
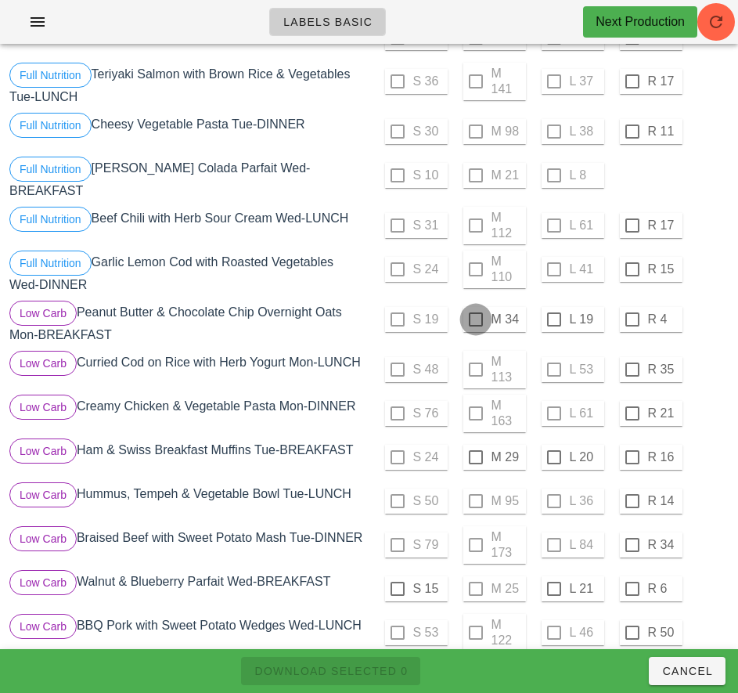
click at [475, 313] on div at bounding box center [476, 319] width 27 height 27
checkbox input "true"
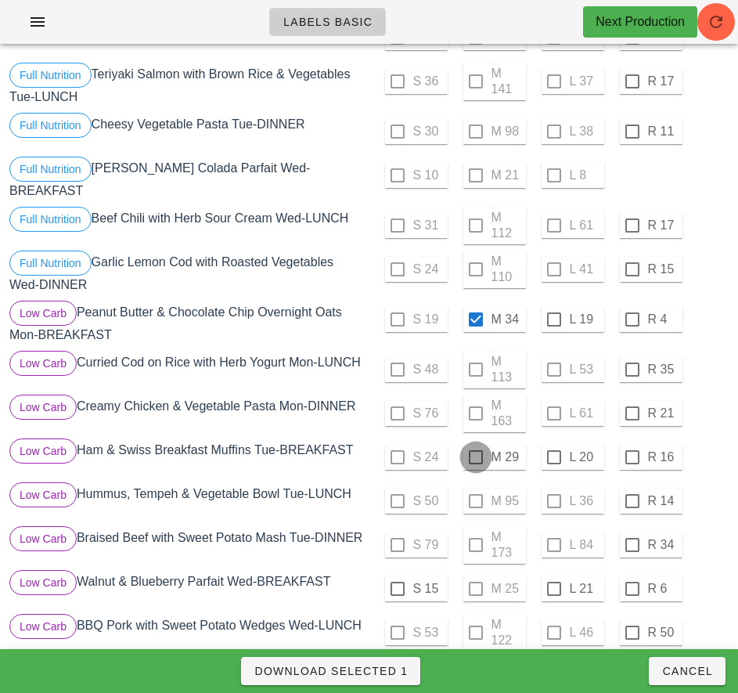
click at [475, 451] on div at bounding box center [476, 457] width 27 height 27
checkbox input "true"
click at [395, 587] on div at bounding box center [397, 588] width 27 height 27
checkbox input "true"
click at [395, 672] on span "Download Selected 3" at bounding box center [331, 671] width 154 height 13
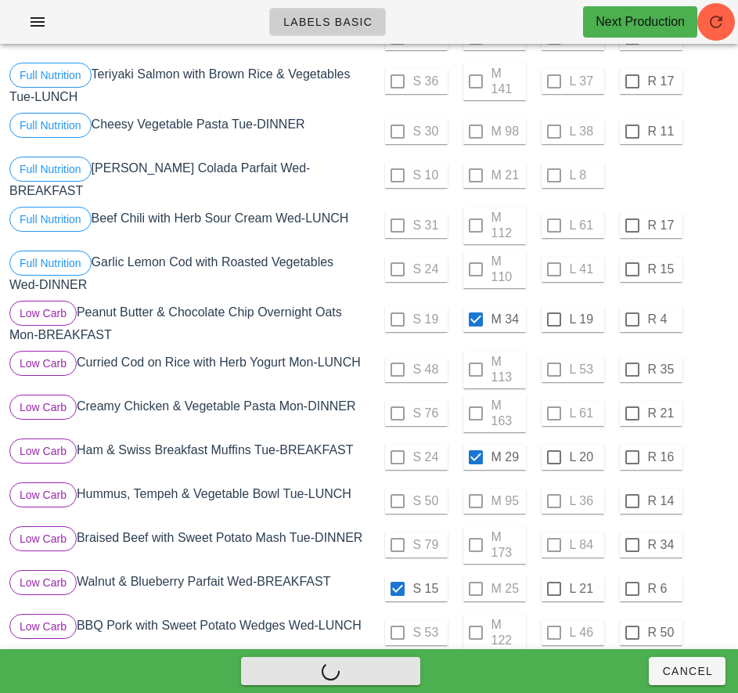
checkbox input "false"
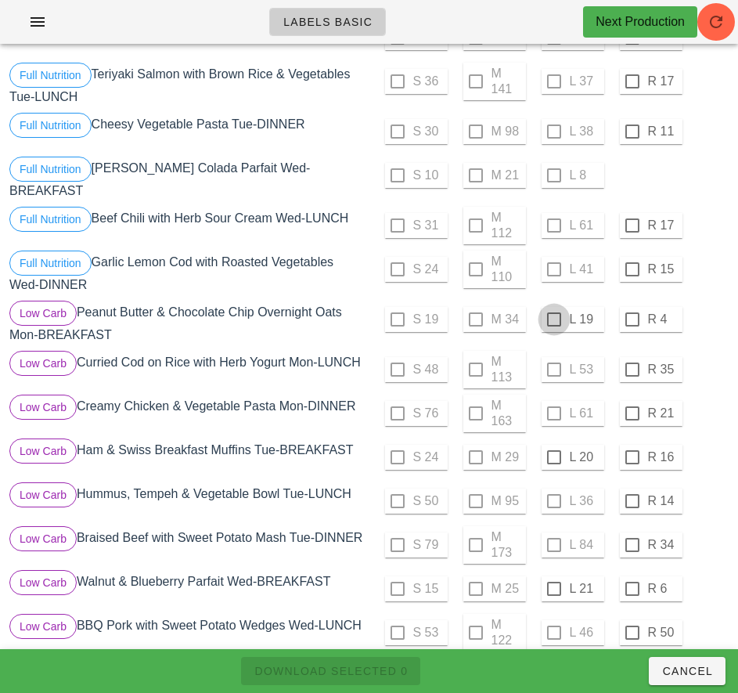
click at [553, 313] on div at bounding box center [554, 319] width 27 height 27
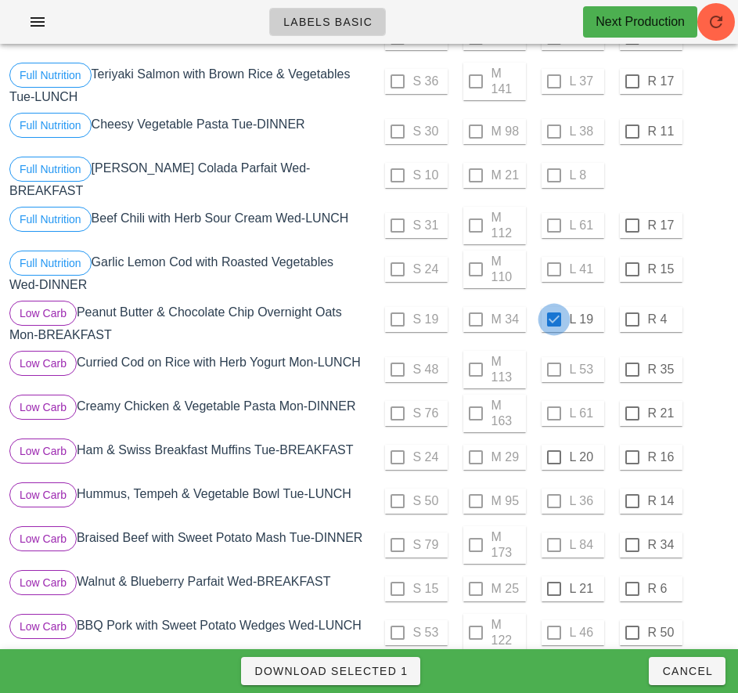
checkbox input "true"
click at [553, 451] on div at bounding box center [554, 457] width 27 height 27
checkbox input "true"
click at [553, 589] on div at bounding box center [554, 588] width 27 height 27
checkbox input "true"
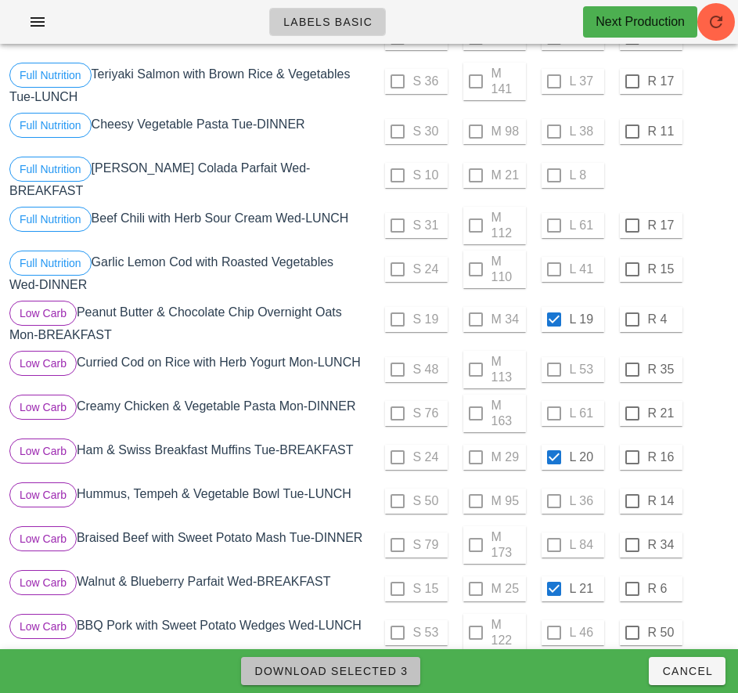
click at [388, 672] on span "Download Selected 3" at bounding box center [331, 671] width 154 height 13
checkbox input "false"
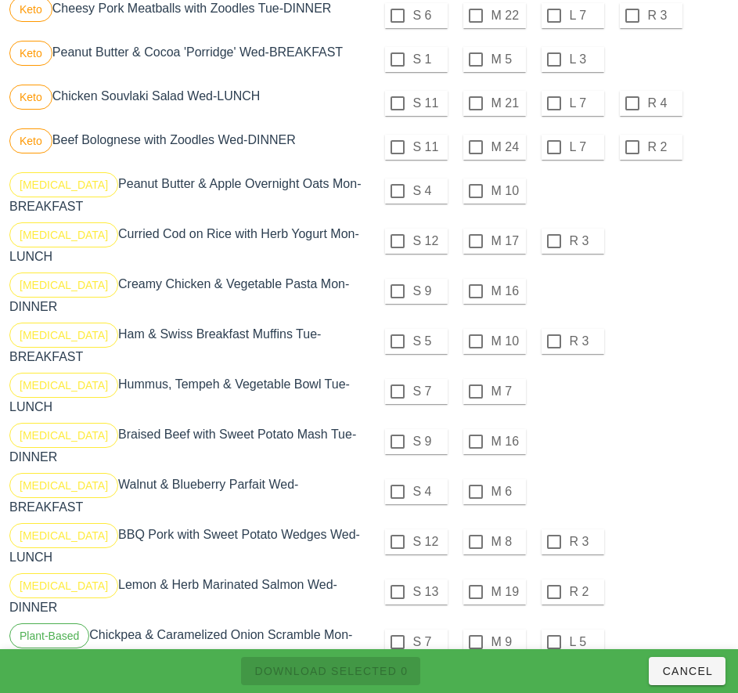
scroll to position [1232, 0]
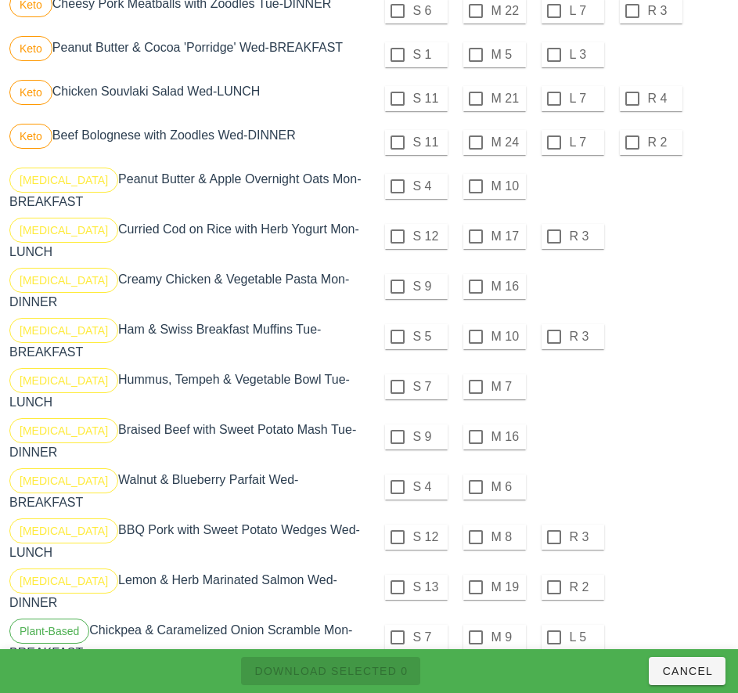
click at [477, 236] on div at bounding box center [476, 236] width 27 height 27
checkbox input "true"
click at [475, 280] on div at bounding box center [476, 286] width 27 height 27
checkbox input "true"
click at [475, 324] on div at bounding box center [476, 336] width 27 height 27
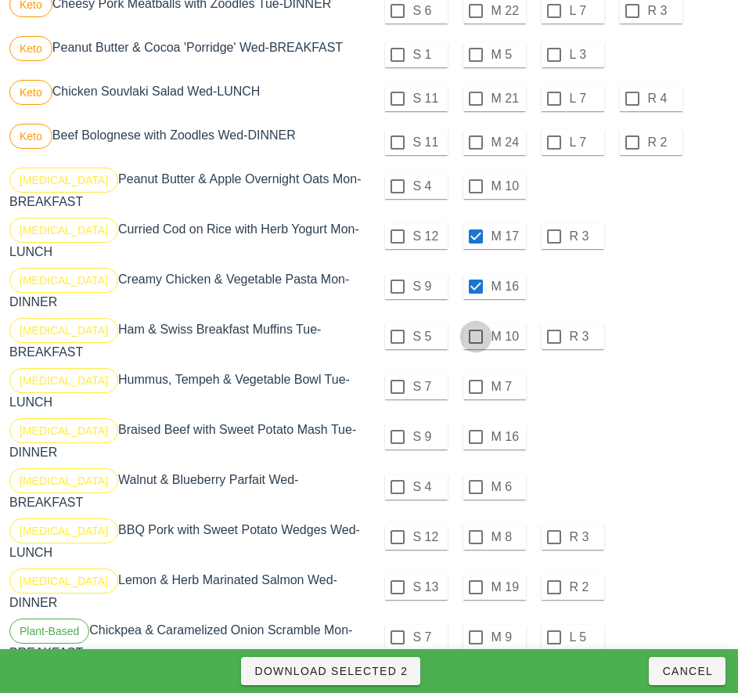
checkbox input "true"
click at [475, 373] on div at bounding box center [476, 386] width 27 height 27
checkbox input "true"
click at [475, 424] on div at bounding box center [476, 437] width 27 height 27
checkbox input "true"
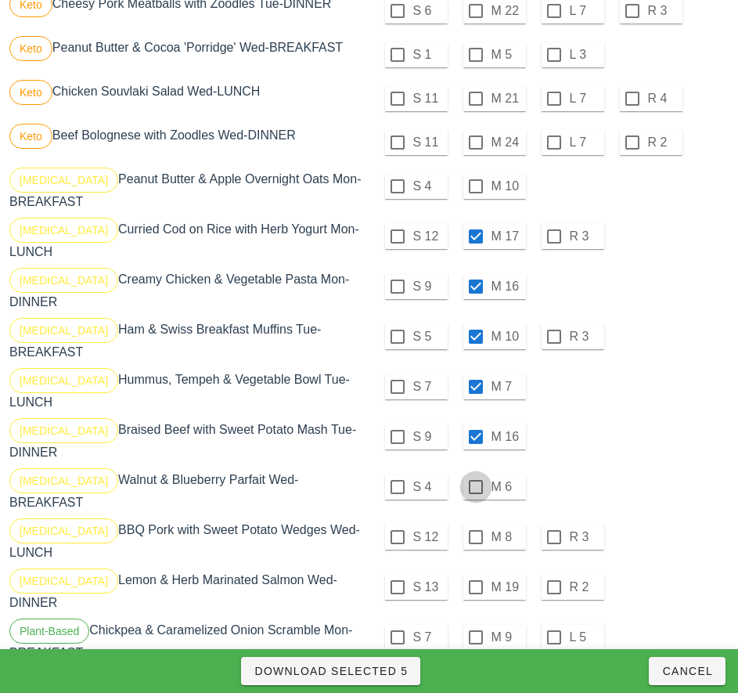
click at [475, 474] on div at bounding box center [476, 487] width 27 height 27
checkbox input "true"
click at [475, 524] on div at bounding box center [476, 537] width 27 height 27
checkbox input "true"
click at [475, 574] on div at bounding box center [476, 587] width 27 height 27
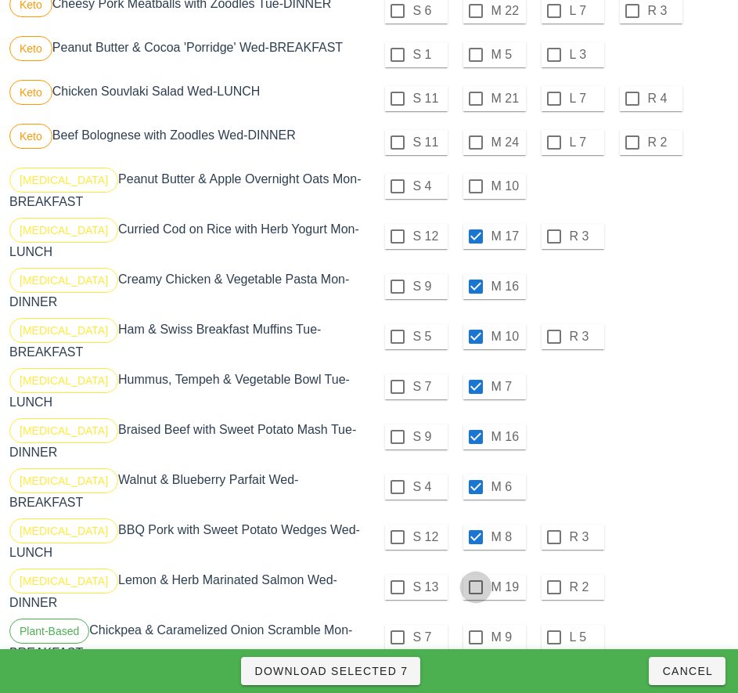
checkbox input "true"
click at [397, 186] on div at bounding box center [397, 186] width 27 height 27
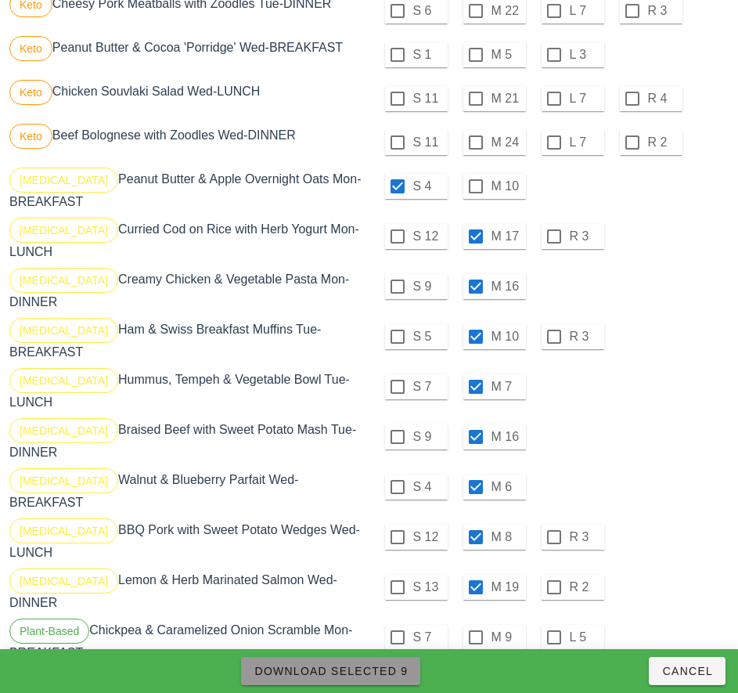
click at [395, 671] on span "Download Selected 9" at bounding box center [331, 671] width 154 height 13
checkbox input "false"
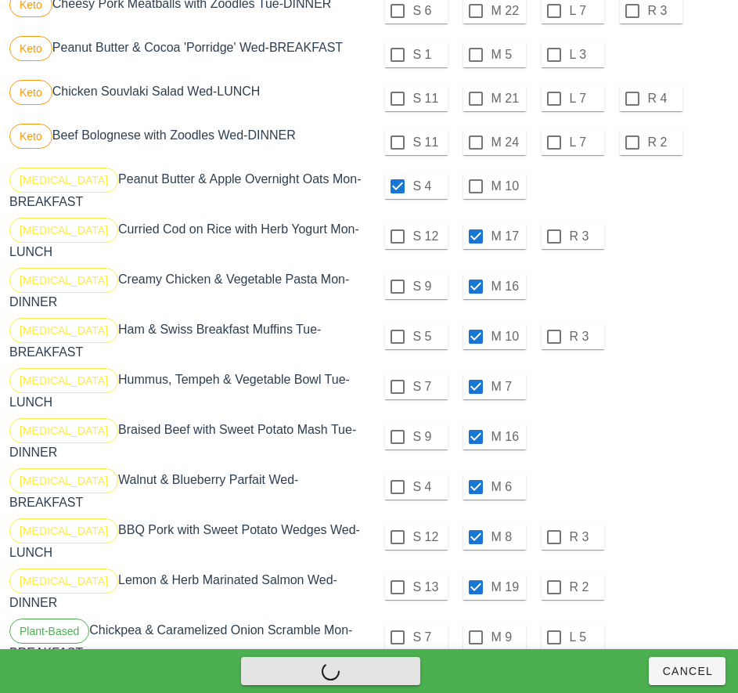
checkbox input "false"
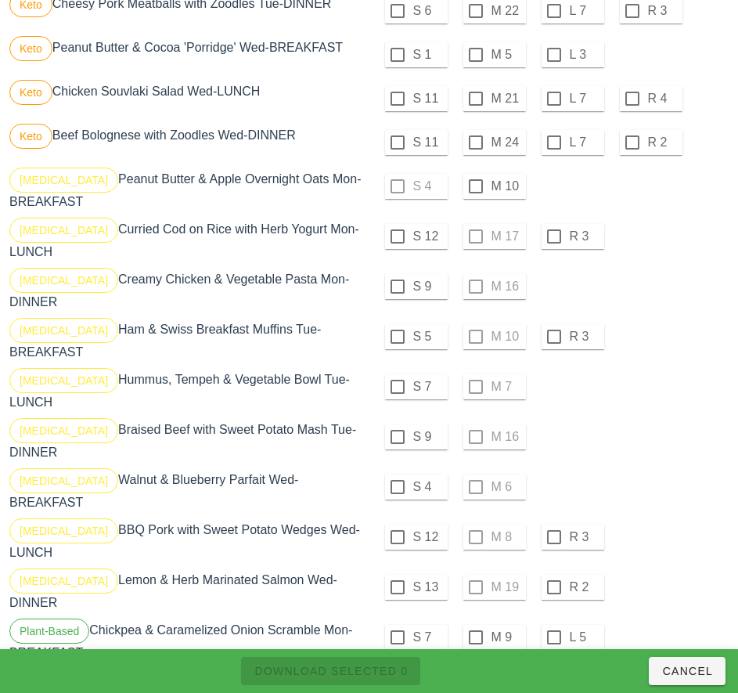
click at [475, 186] on div at bounding box center [476, 186] width 27 height 27
checkbox input "true"
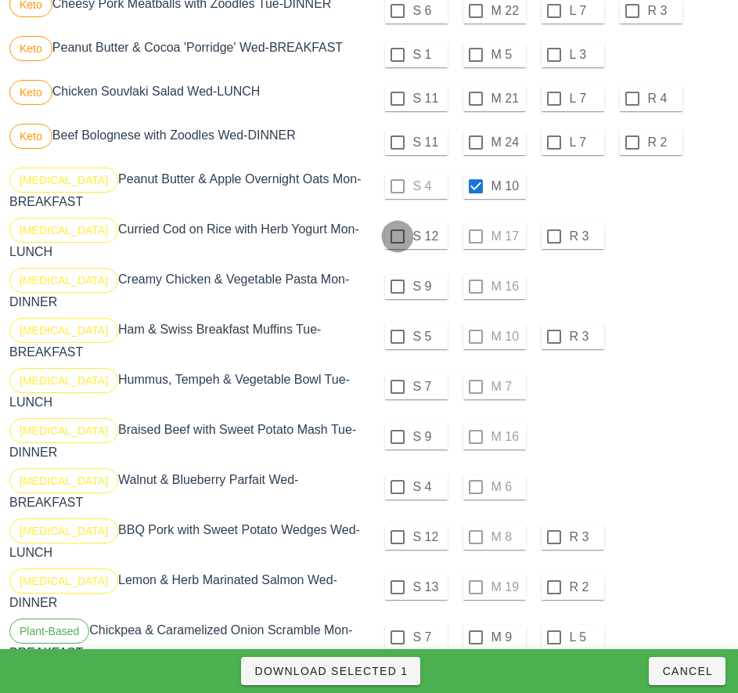
click at [397, 236] on div at bounding box center [397, 236] width 27 height 27
checkbox input "true"
click at [397, 280] on div at bounding box center [397, 286] width 27 height 27
checkbox input "true"
click at [397, 324] on div at bounding box center [397, 336] width 27 height 27
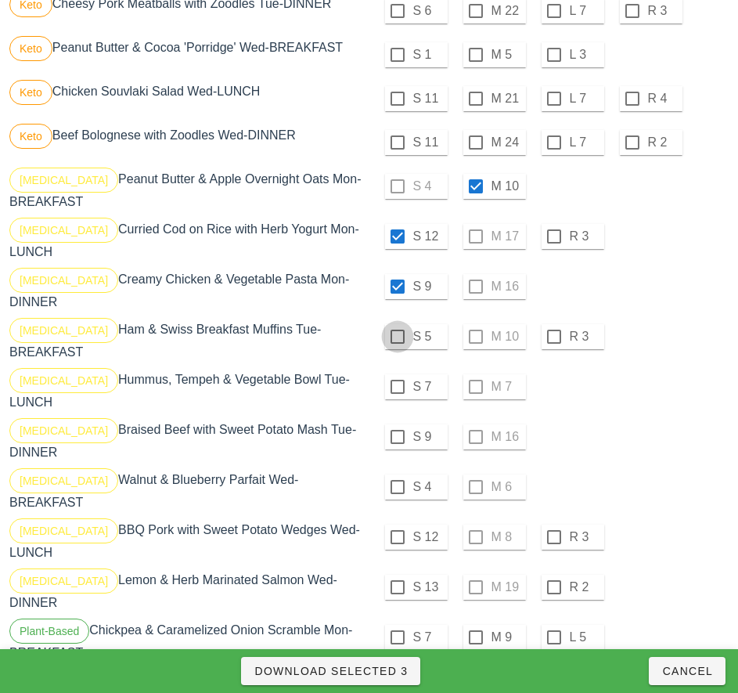
checkbox input "true"
click at [397, 373] on div at bounding box center [397, 386] width 27 height 27
checkbox input "true"
click at [397, 424] on div at bounding box center [397, 437] width 27 height 27
checkbox input "true"
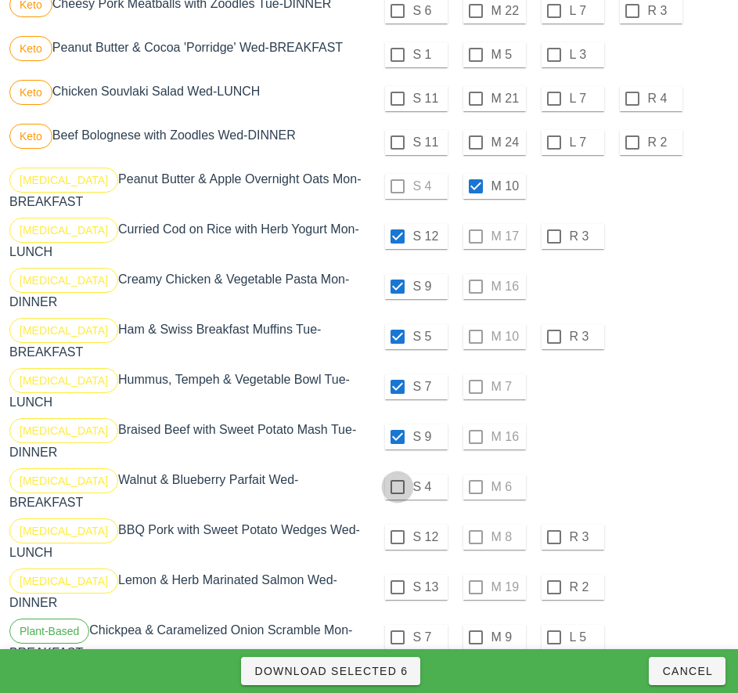
click at [397, 474] on div at bounding box center [397, 487] width 27 height 27
checkbox input "true"
click at [397, 524] on div at bounding box center [397, 537] width 27 height 27
checkbox input "true"
click at [397, 574] on div at bounding box center [397, 587] width 27 height 27
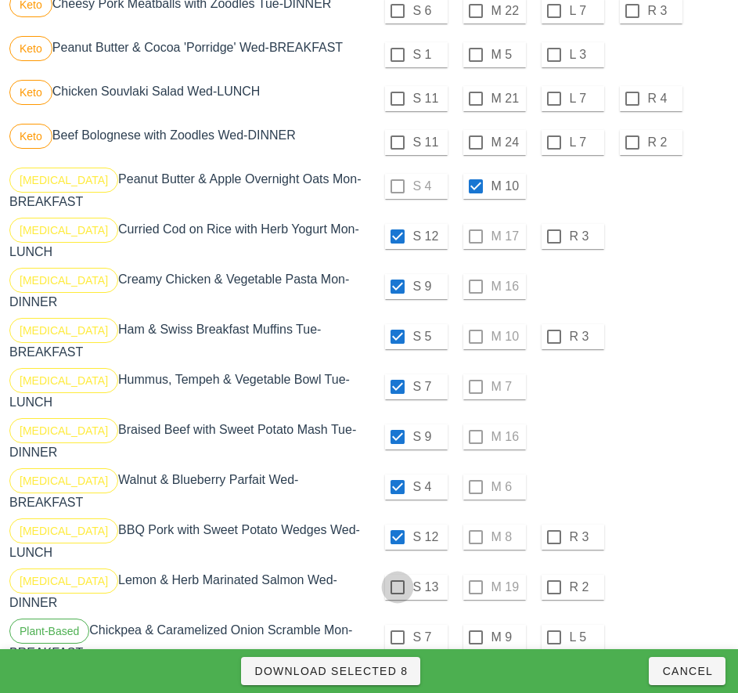
checkbox input "true"
click at [391, 672] on span "Download Selected 9" at bounding box center [331, 671] width 154 height 13
checkbox input "false"
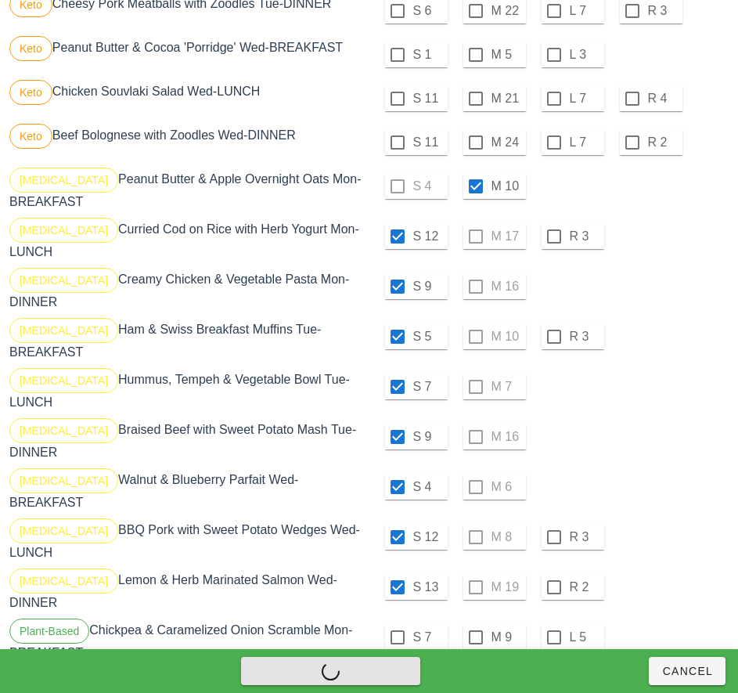
checkbox input "false"
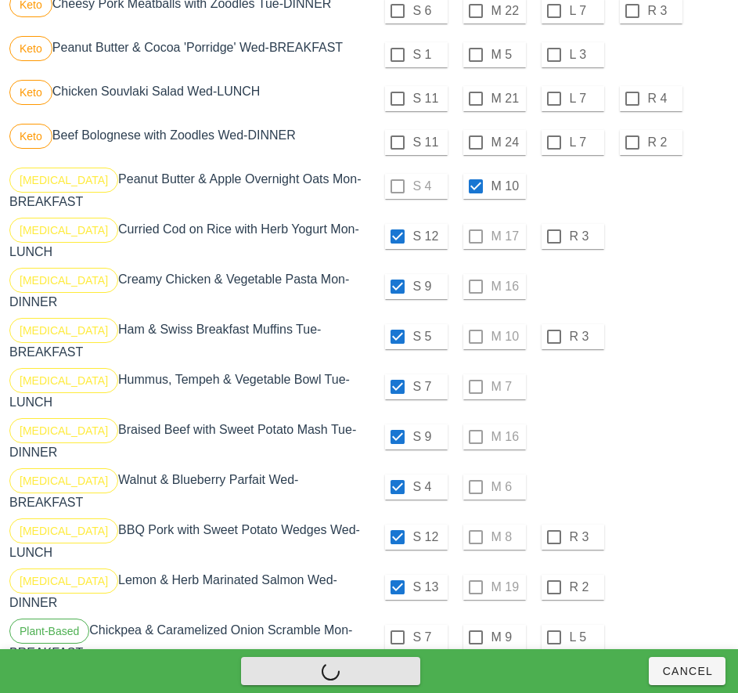
checkbox input "false"
